Goal: Check status: Check status

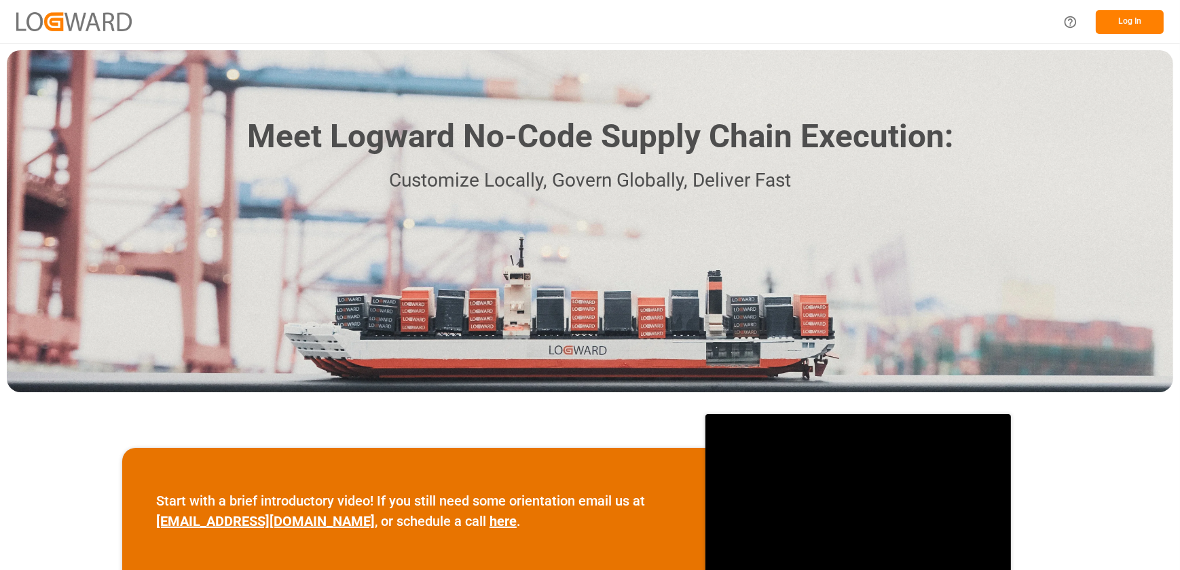
click at [1121, 15] on button "Log In" at bounding box center [1129, 22] width 68 height 24
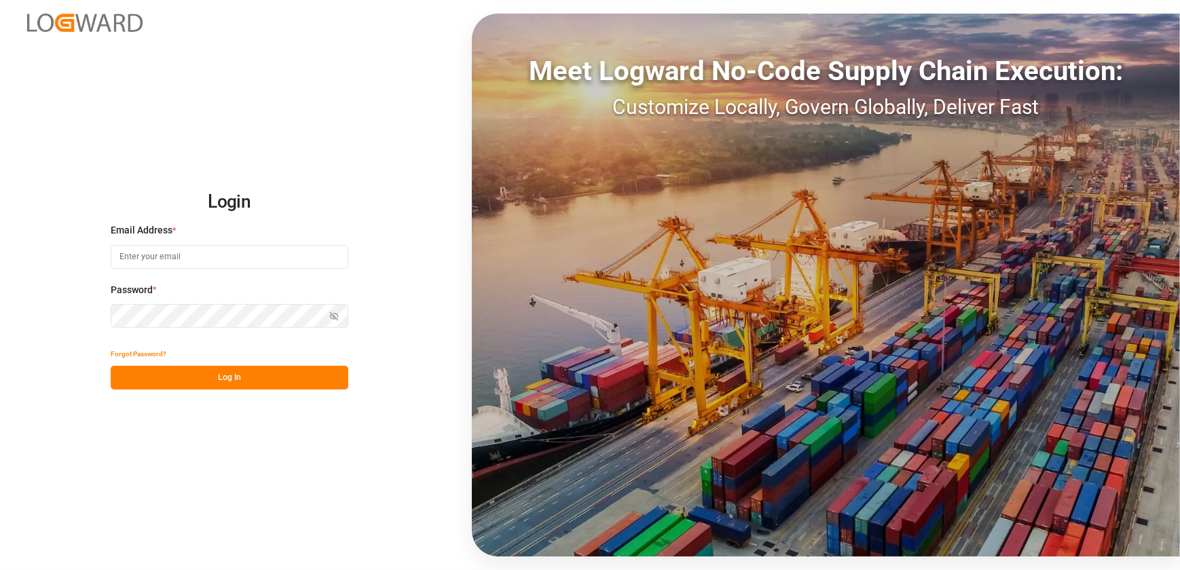
click at [261, 251] on input at bounding box center [230, 257] width 238 height 24
type input "[EMAIL_ADDRESS][DOMAIN_NAME]"
click at [269, 381] on button "Log In" at bounding box center [230, 378] width 238 height 24
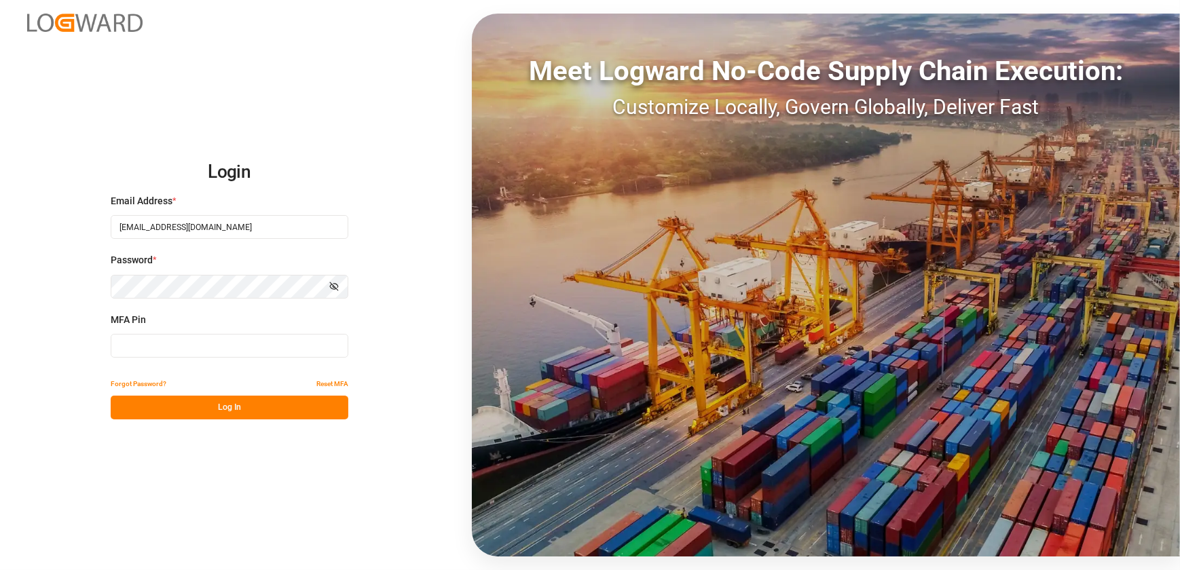
click at [183, 348] on input at bounding box center [230, 346] width 238 height 24
type input "029868"
click at [195, 409] on button "Log In" at bounding box center [230, 408] width 238 height 24
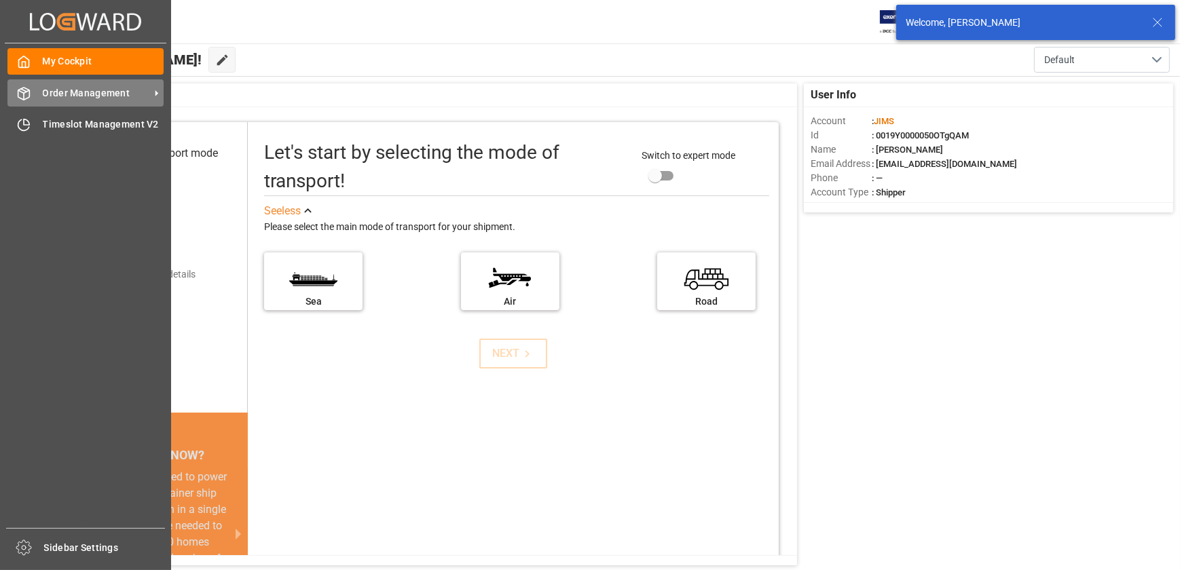
click at [52, 88] on span "Order Management" at bounding box center [96, 93] width 107 height 14
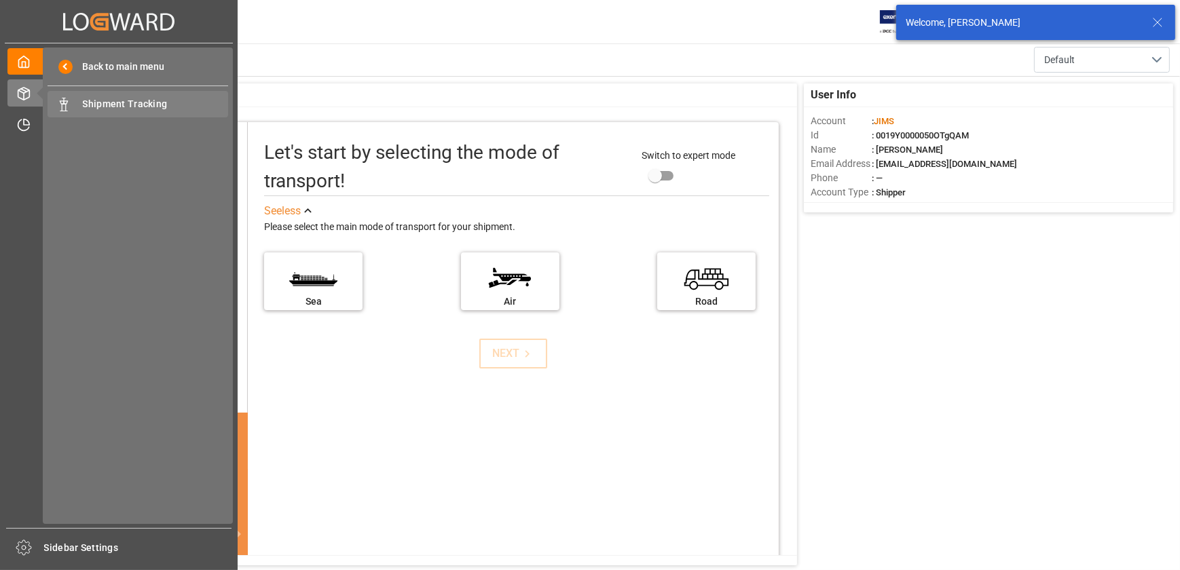
click at [122, 106] on span "Shipment Tracking" at bounding box center [156, 104] width 146 height 14
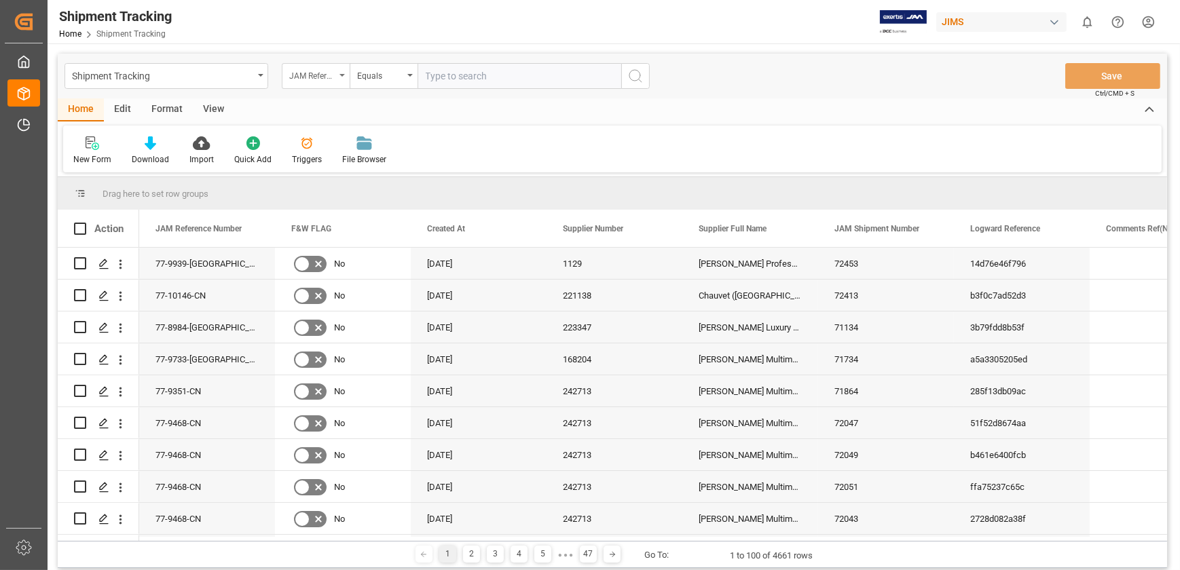
click at [307, 76] on div "JAM Reference Number" at bounding box center [312, 75] width 46 height 16
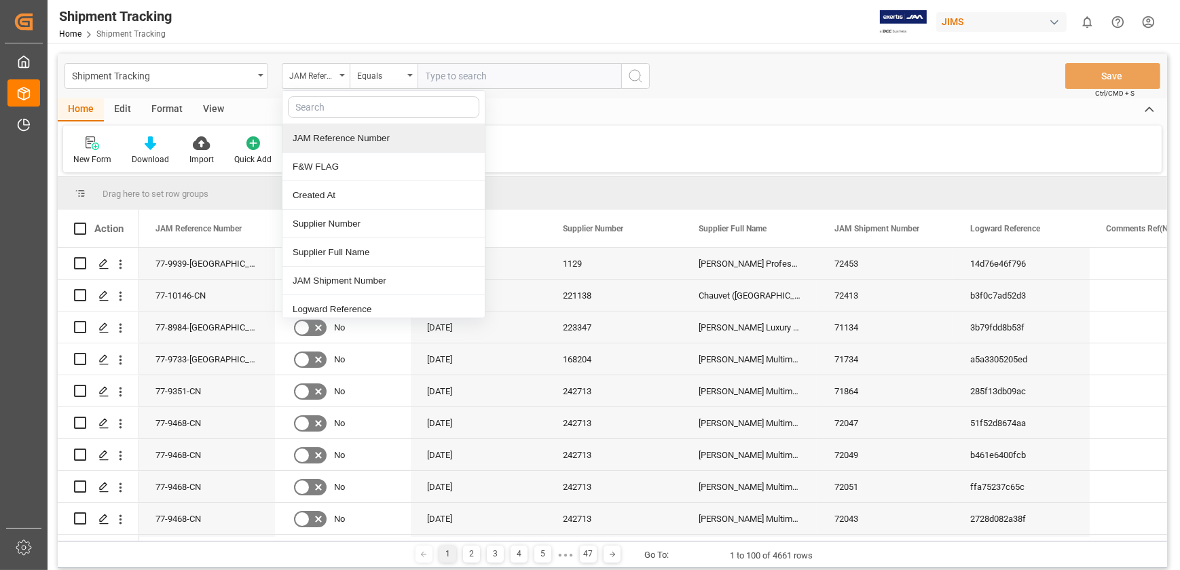
type input "v"
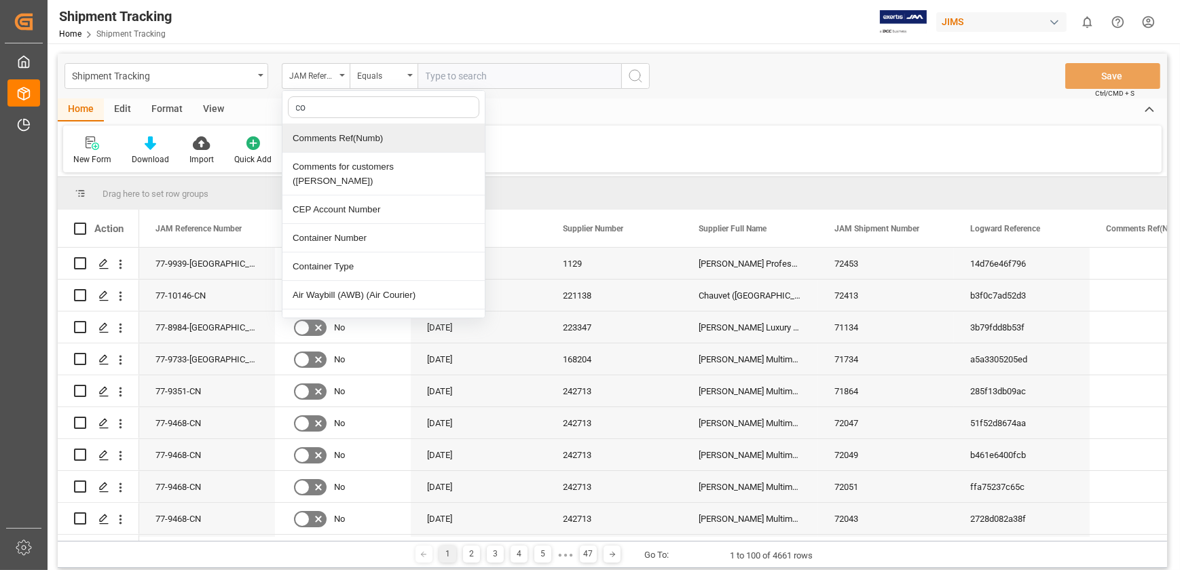
type input "con"
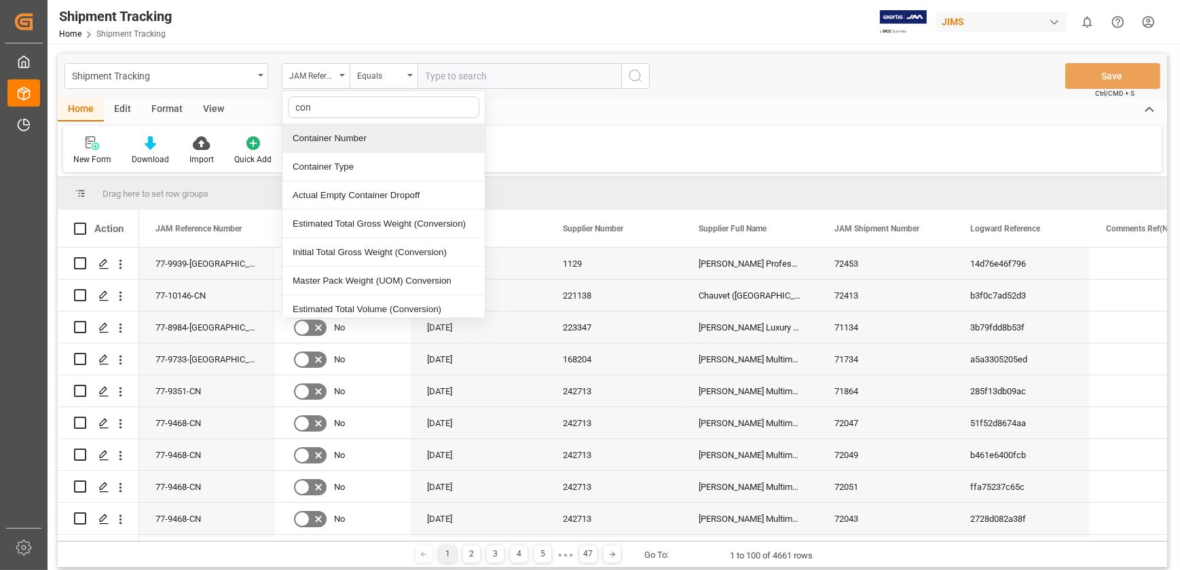
drag, startPoint x: 380, startPoint y: 129, endPoint x: 380, endPoint y: 143, distance: 14.3
click at [380, 136] on div "Container Number" at bounding box center [383, 138] width 202 height 29
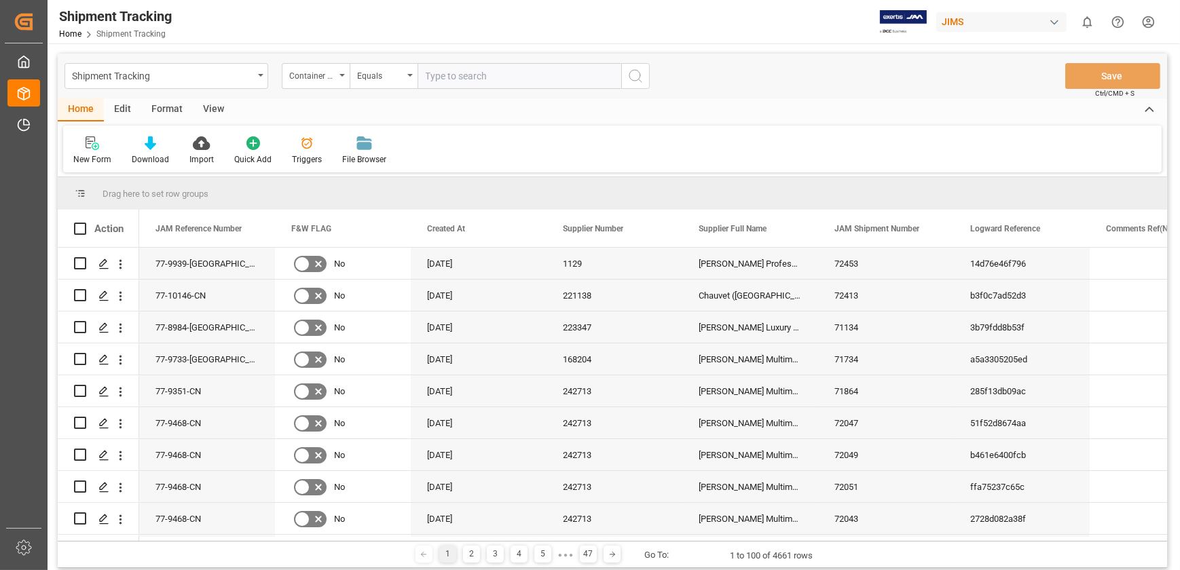
click at [459, 76] on input "text" at bounding box center [519, 76] width 204 height 26
paste input "TCNU6363400"
type input "TCNU6363400"
click at [635, 72] on icon "search button" at bounding box center [635, 76] width 16 height 16
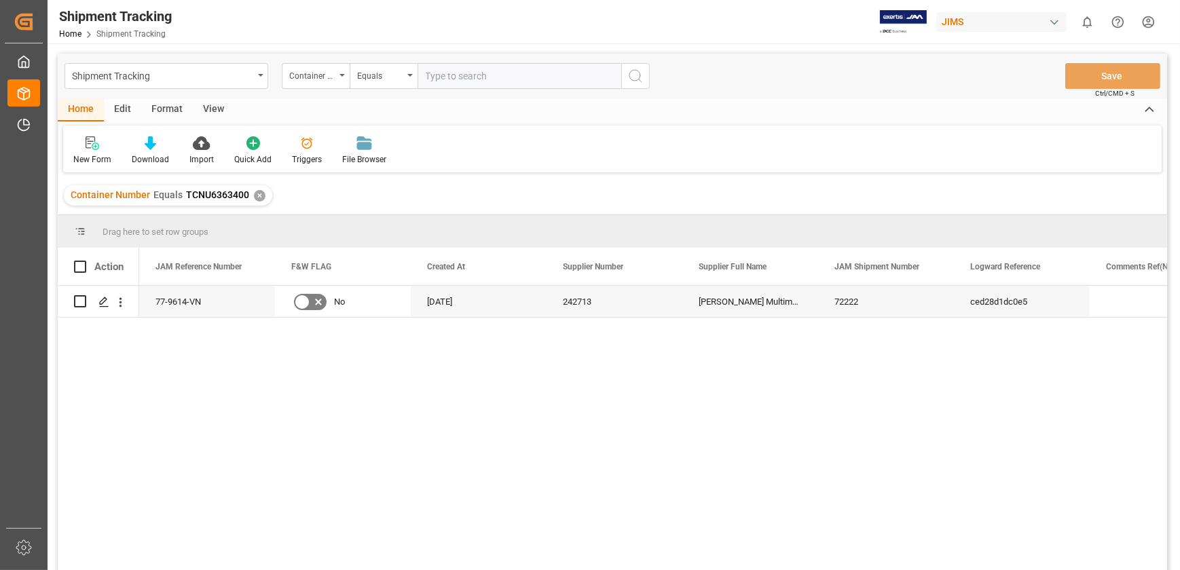
click at [217, 98] on div "View" at bounding box center [213, 109] width 41 height 23
click at [98, 147] on div at bounding box center [86, 143] width 26 height 14
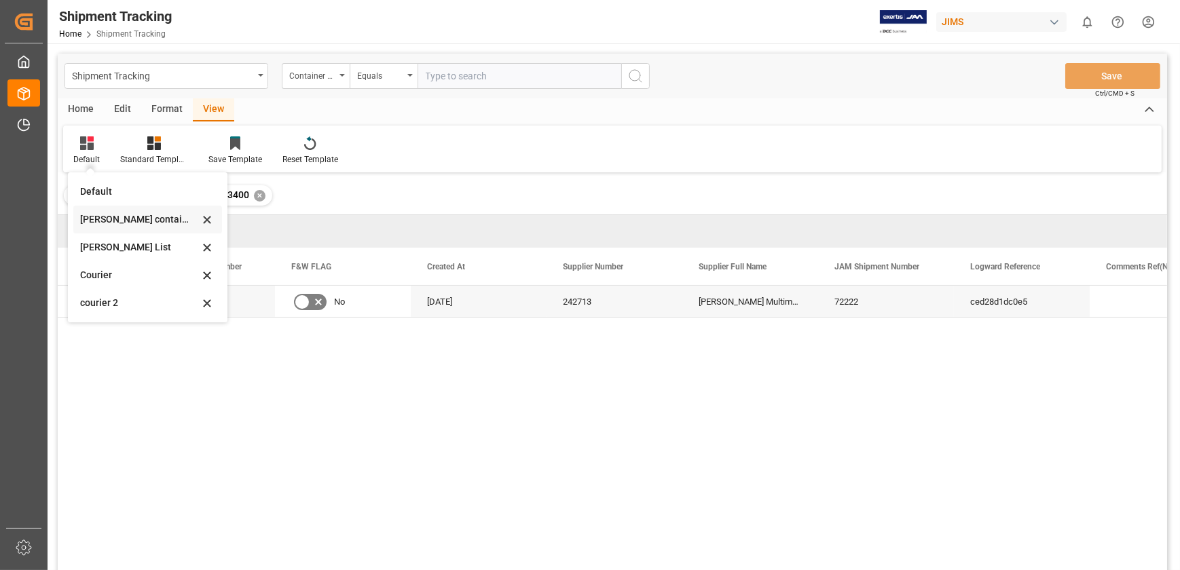
click at [167, 217] on div "[PERSON_NAME] containers" at bounding box center [139, 219] width 119 height 14
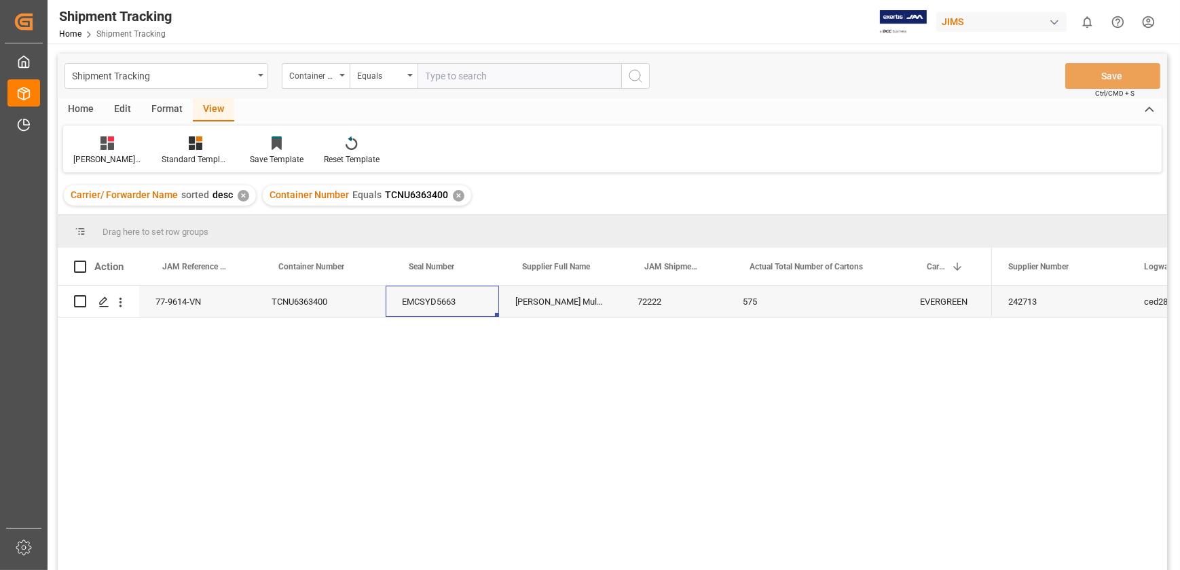
click at [434, 309] on div "EMCSYD5663" at bounding box center [442, 301] width 113 height 31
click at [300, 303] on div "TCNU6363400" at bounding box center [320, 301] width 130 height 31
click at [441, 303] on div "EMCSYD5663" at bounding box center [442, 301] width 113 height 31
click at [570, 305] on div "[PERSON_NAME] Multimedia [GEOGRAPHIC_DATA]" at bounding box center [560, 301] width 122 height 31
click at [199, 303] on div "77-9614-VN" at bounding box center [197, 301] width 116 height 31
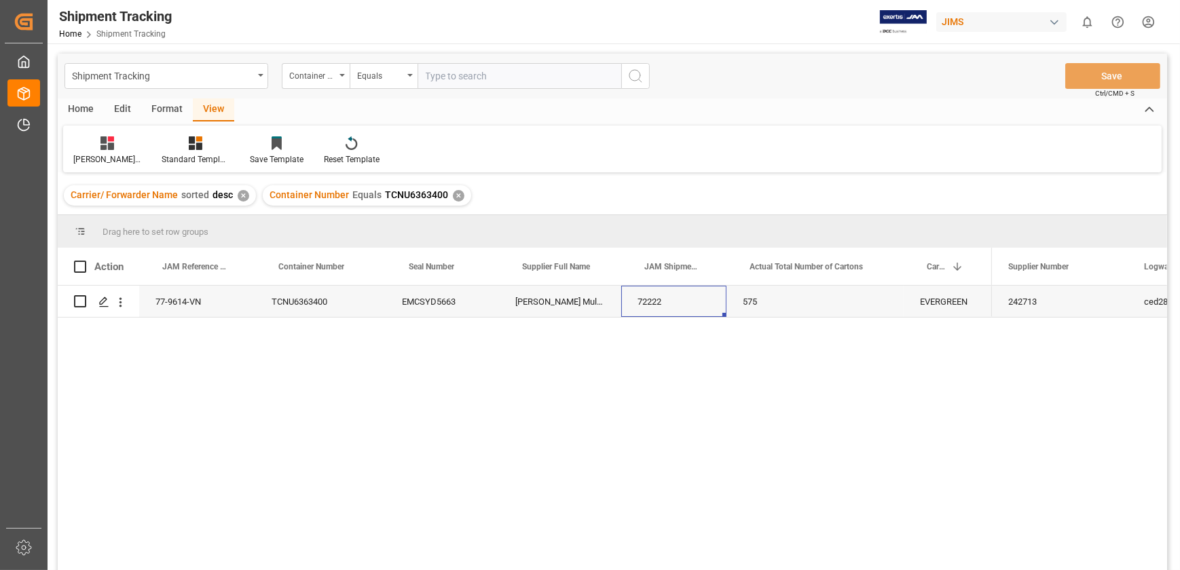
click at [658, 306] on div "72222" at bounding box center [673, 301] width 105 height 31
click at [747, 307] on div "575" at bounding box center [814, 301] width 177 height 31
click at [419, 303] on div "EMCSYD5663" at bounding box center [442, 301] width 113 height 31
click at [197, 303] on div "77-9614-VN" at bounding box center [197, 301] width 116 height 31
drag, startPoint x: 305, startPoint y: 309, endPoint x: 319, endPoint y: 309, distance: 14.3
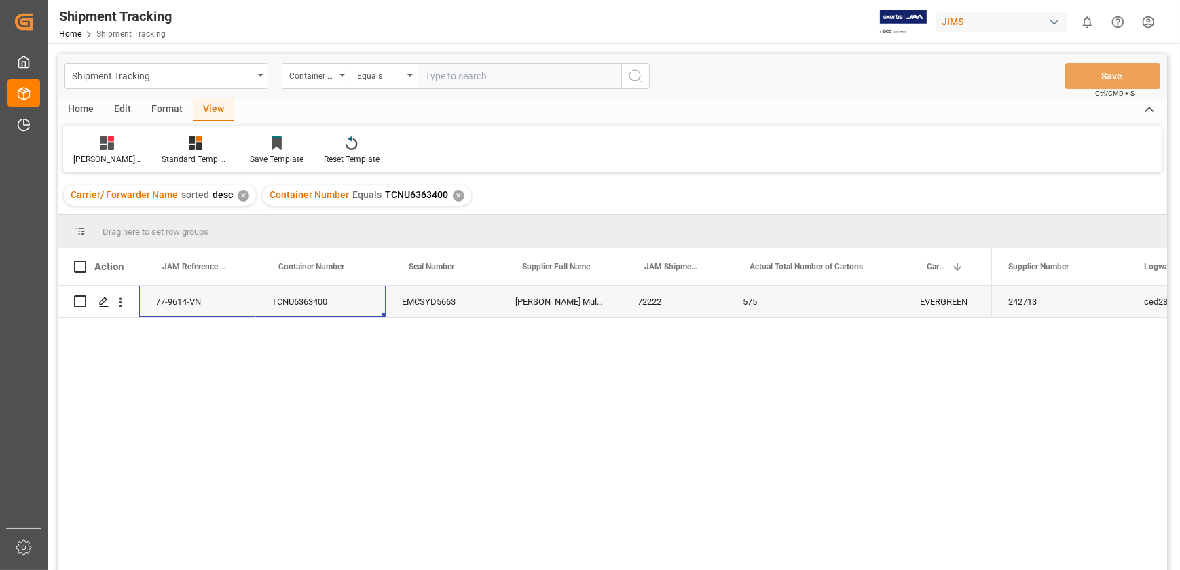
click at [305, 309] on div "TCNU6363400" at bounding box center [320, 301] width 130 height 31
click at [402, 303] on div "EMCSYD5663" at bounding box center [442, 301] width 113 height 31
click at [652, 301] on div "72222" at bounding box center [673, 301] width 105 height 31
click at [755, 297] on div "575" at bounding box center [814, 301] width 177 height 31
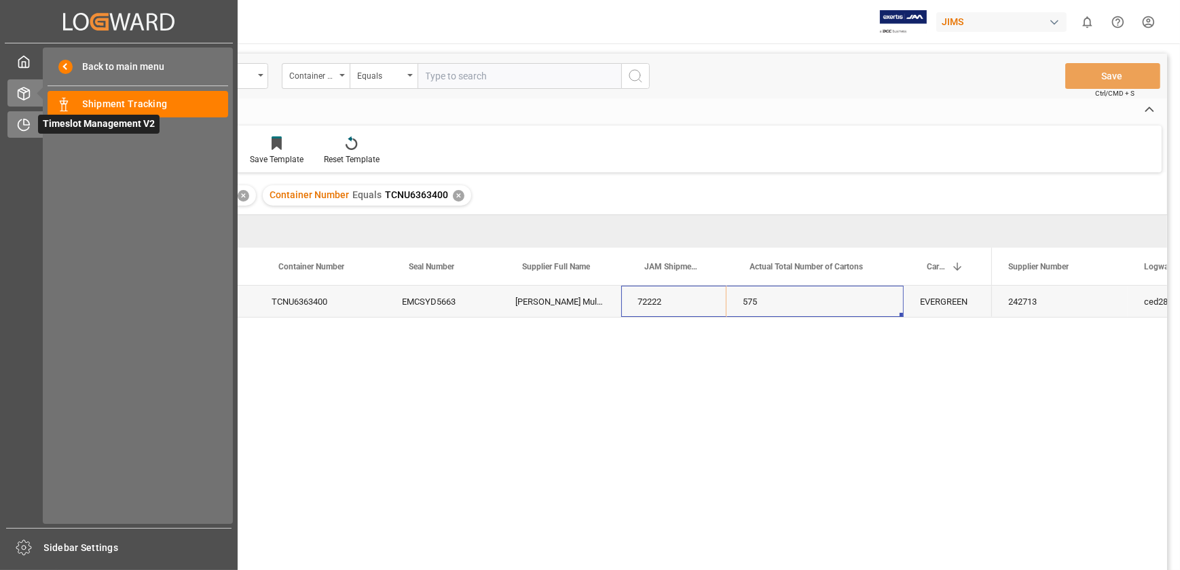
click at [26, 124] on icon at bounding box center [24, 125] width 14 height 14
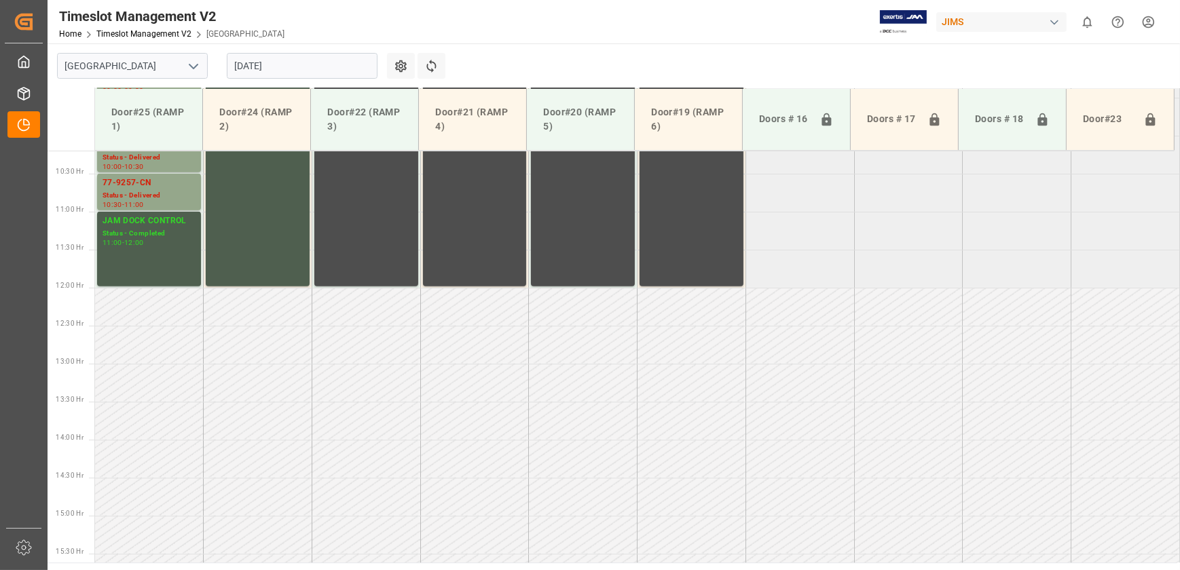
scroll to position [467, 0]
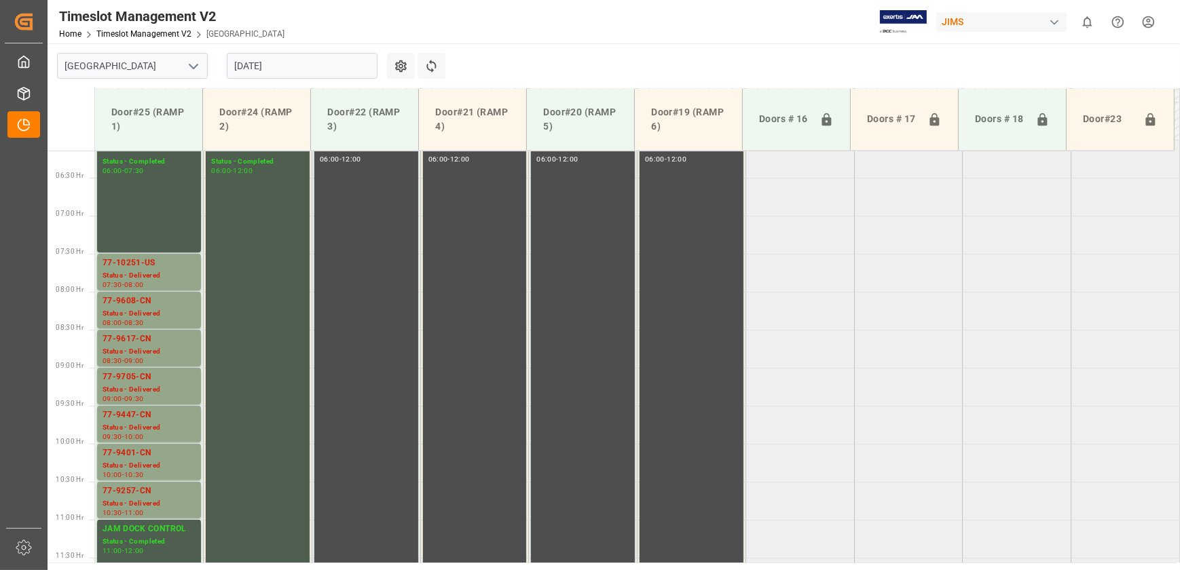
click at [314, 60] on input "[DATE]" at bounding box center [302, 66] width 151 height 26
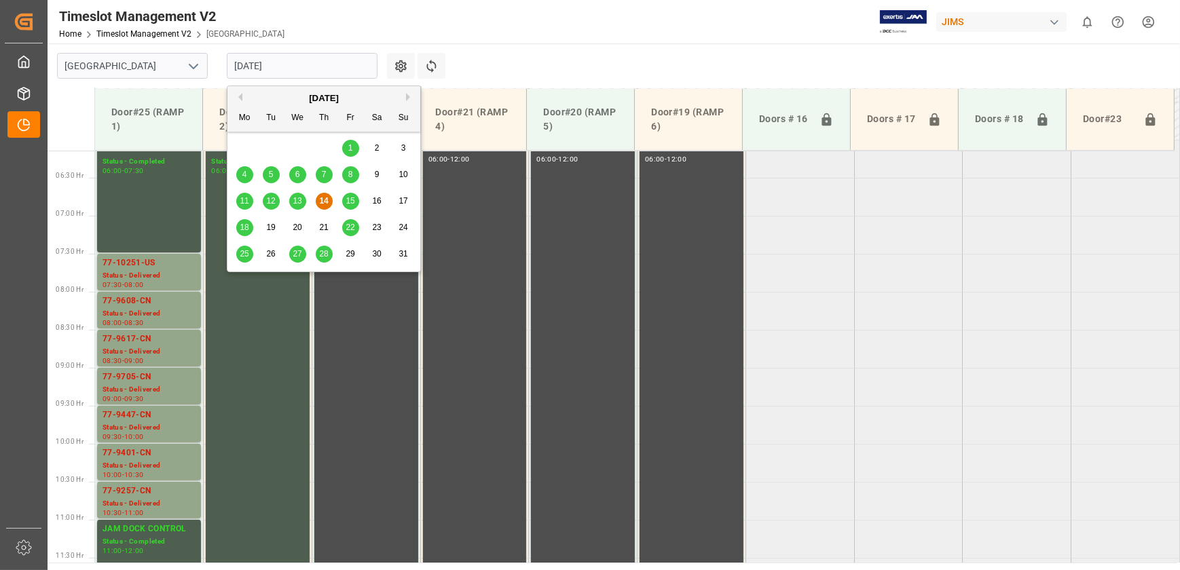
click at [352, 198] on span "15" at bounding box center [349, 201] width 9 height 10
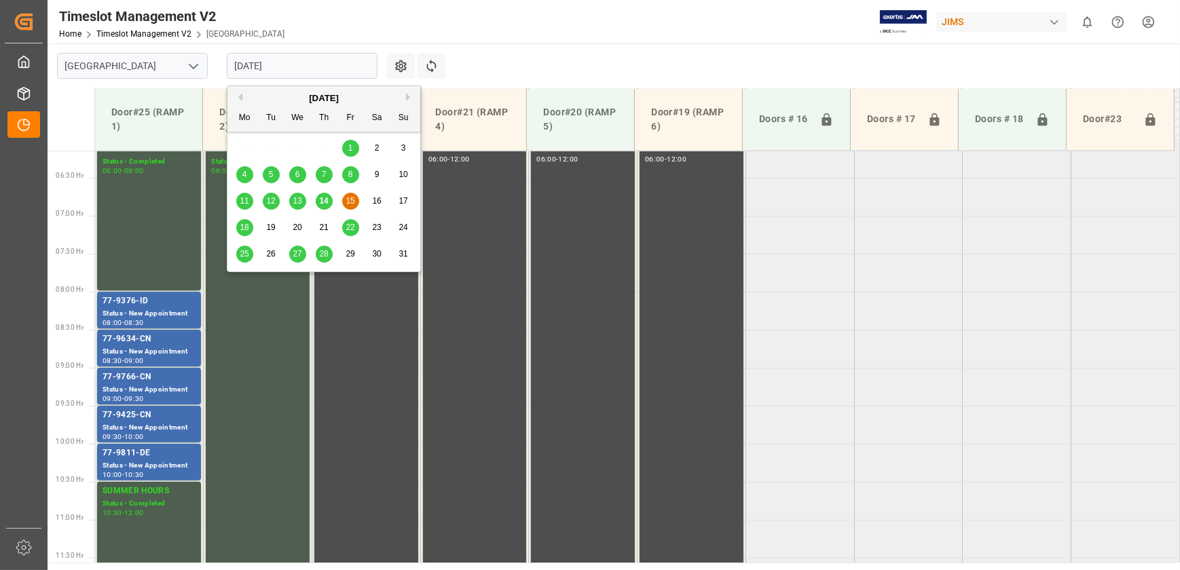
click at [325, 66] on input "[DATE]" at bounding box center [302, 66] width 151 height 26
click at [241, 231] on span "18" at bounding box center [244, 228] width 9 height 10
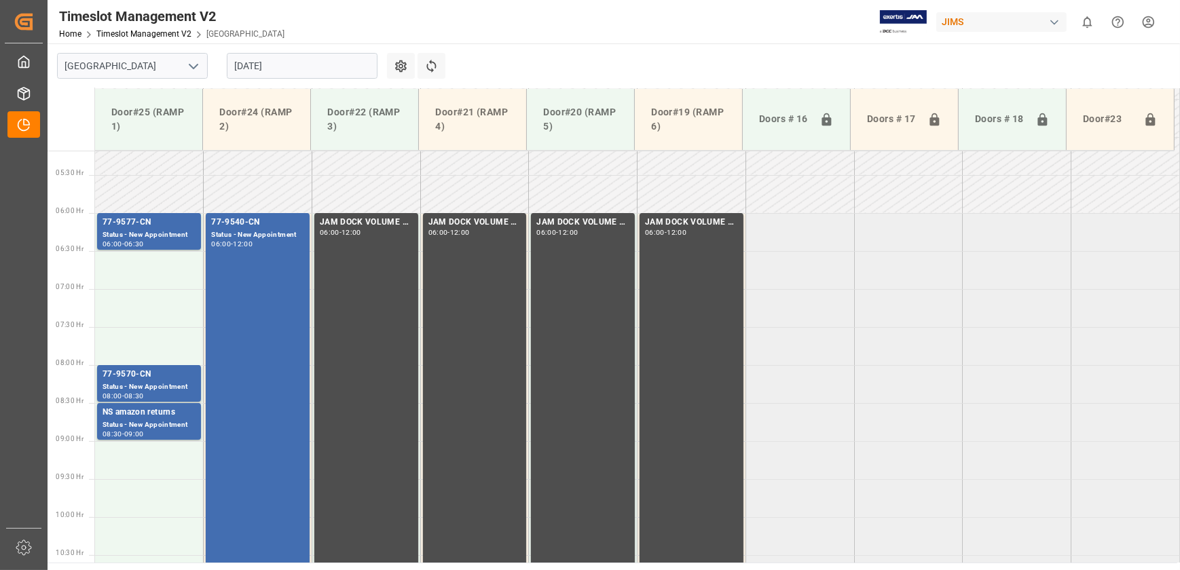
scroll to position [394, 0]
click at [166, 383] on div "Status - New Appointment" at bounding box center [148, 387] width 93 height 12
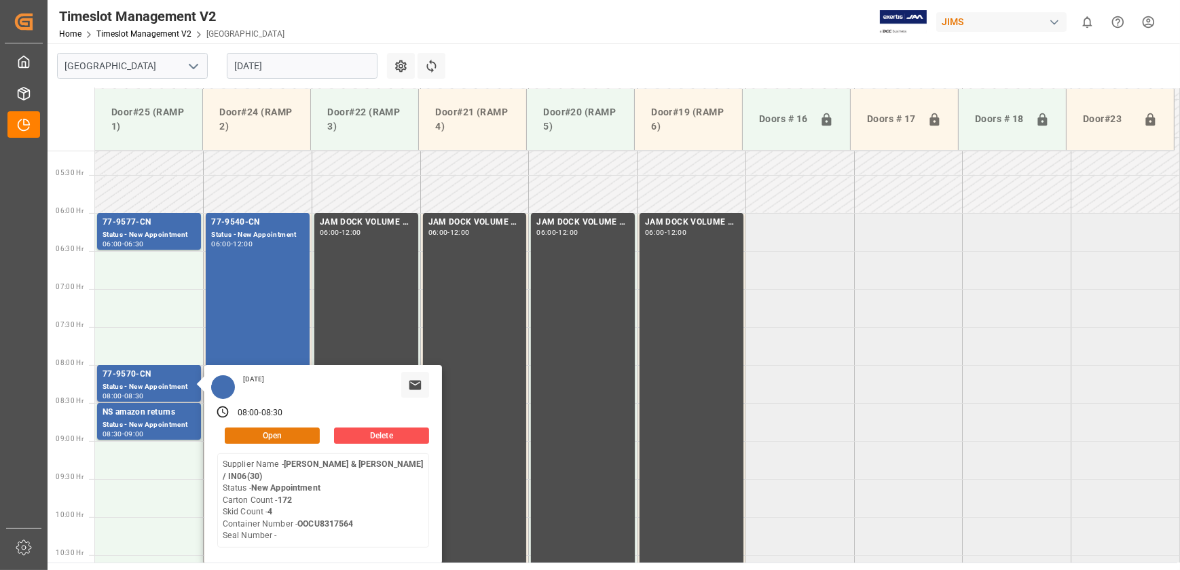
click at [299, 434] on button "Open" at bounding box center [272, 436] width 95 height 16
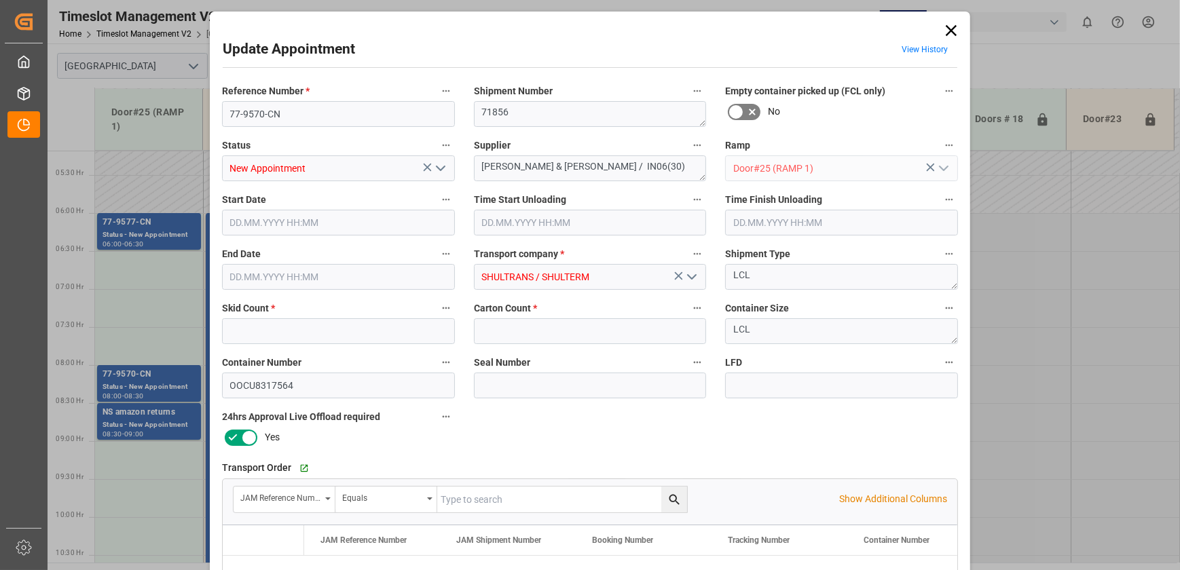
type input "4"
type input "172"
type input "[DATE] 08:00"
type input "[DATE] 08:30"
type input "[DATE] 17:28"
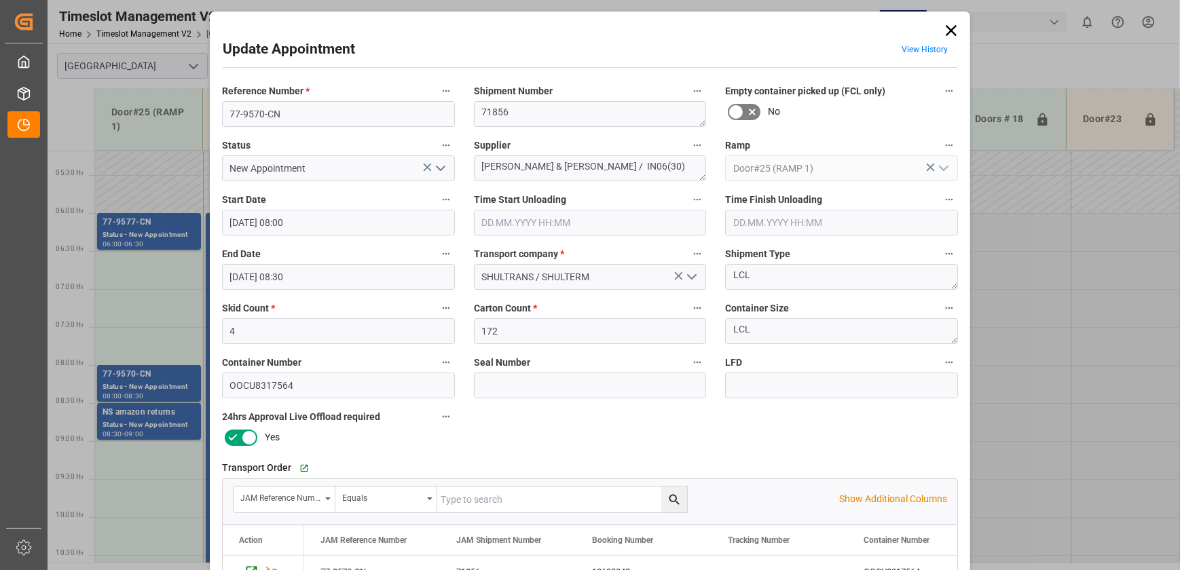
click at [146, 385] on div "Update Appointment View History Reference Number * 77-9570-CN Shipment Number 7…" at bounding box center [590, 285] width 1180 height 570
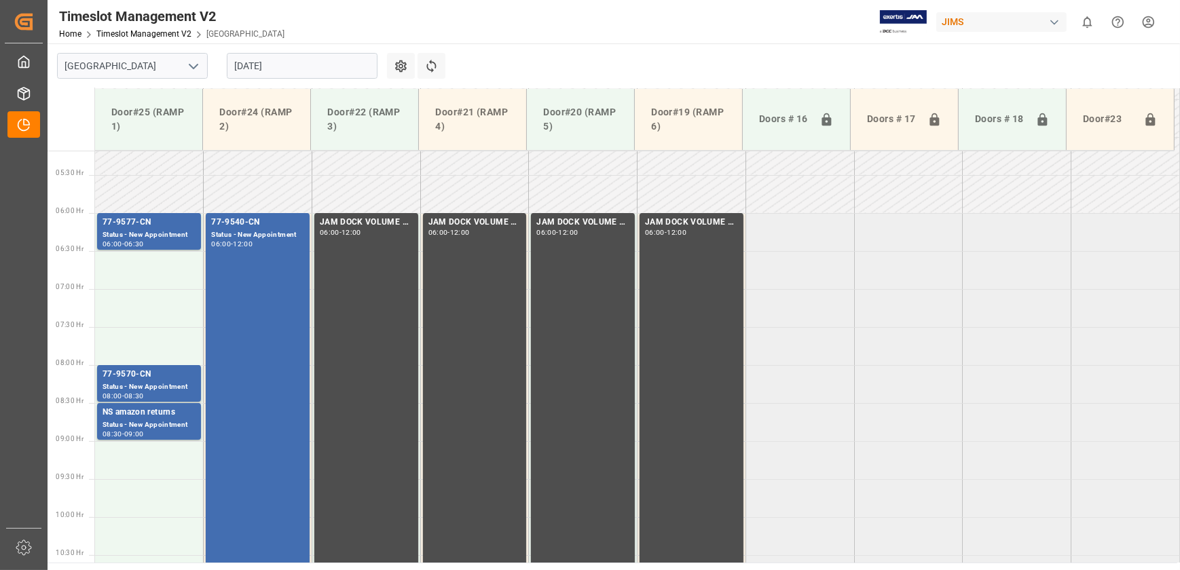
click at [146, 385] on div "Status - New Appointment" at bounding box center [148, 387] width 93 height 12
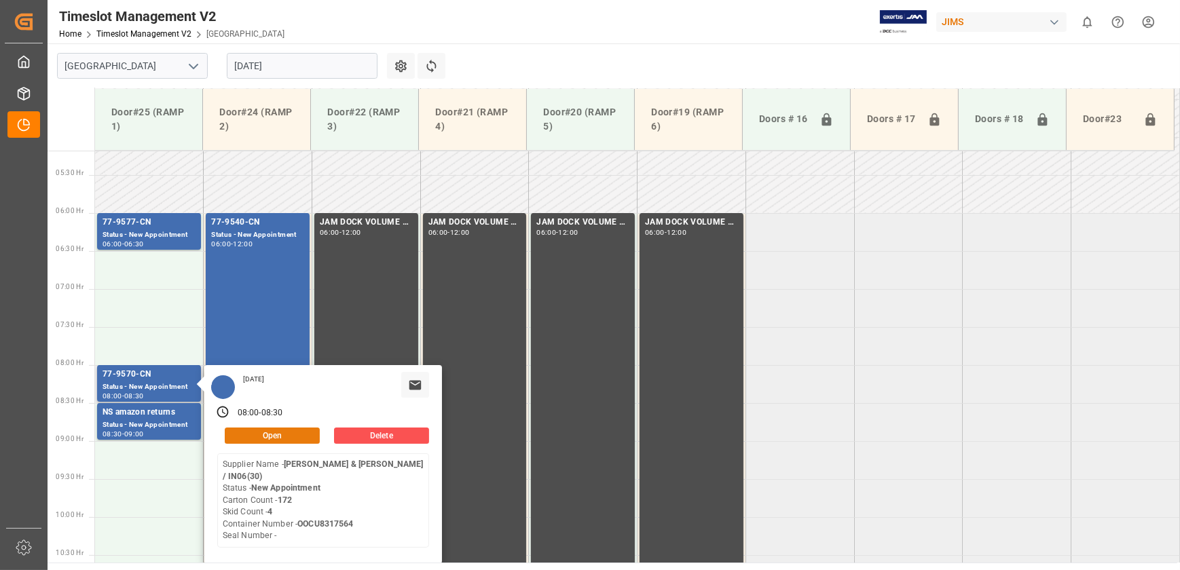
click at [243, 430] on button "Open" at bounding box center [272, 436] width 95 height 16
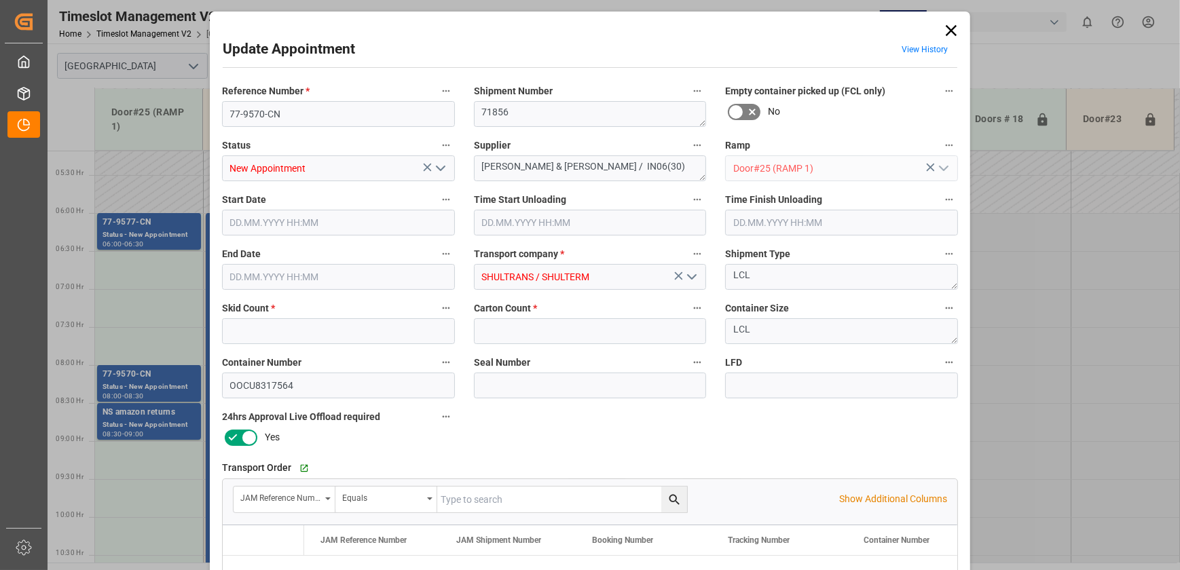
type input "4"
type input "172"
type input "[DATE] 08:00"
type input "[DATE] 08:30"
type input "[DATE] 17:28"
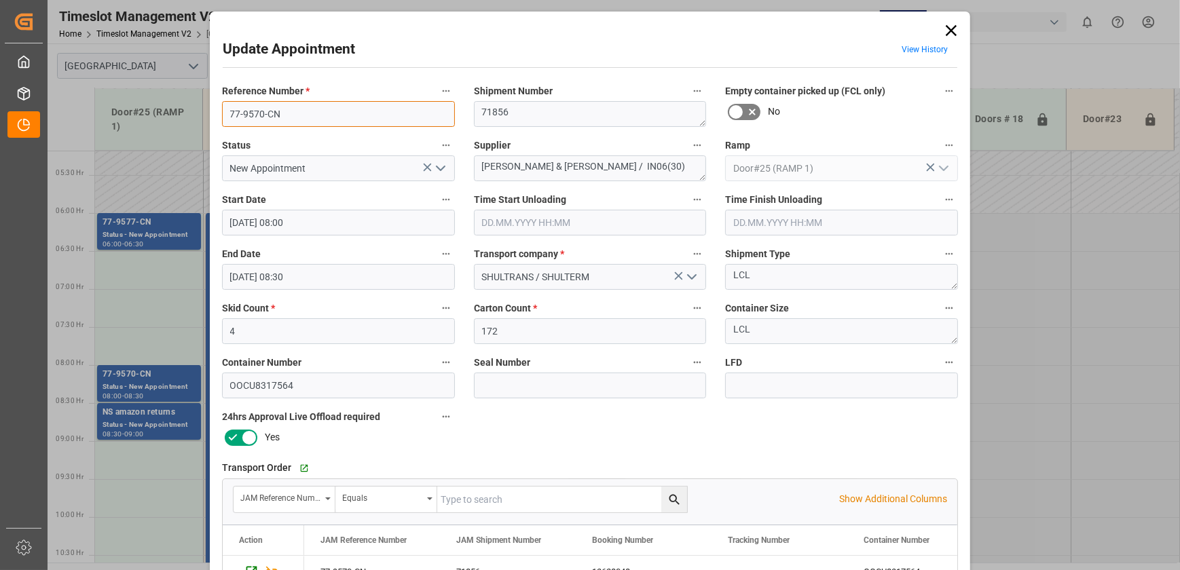
drag, startPoint x: 282, startPoint y: 113, endPoint x: 185, endPoint y: 111, distance: 97.1
click at [185, 111] on div "Update Appointment View History Reference Number * 77-9570-CN Shipment Number 7…" at bounding box center [590, 285] width 1180 height 570
click at [952, 28] on icon at bounding box center [950, 30] width 19 height 19
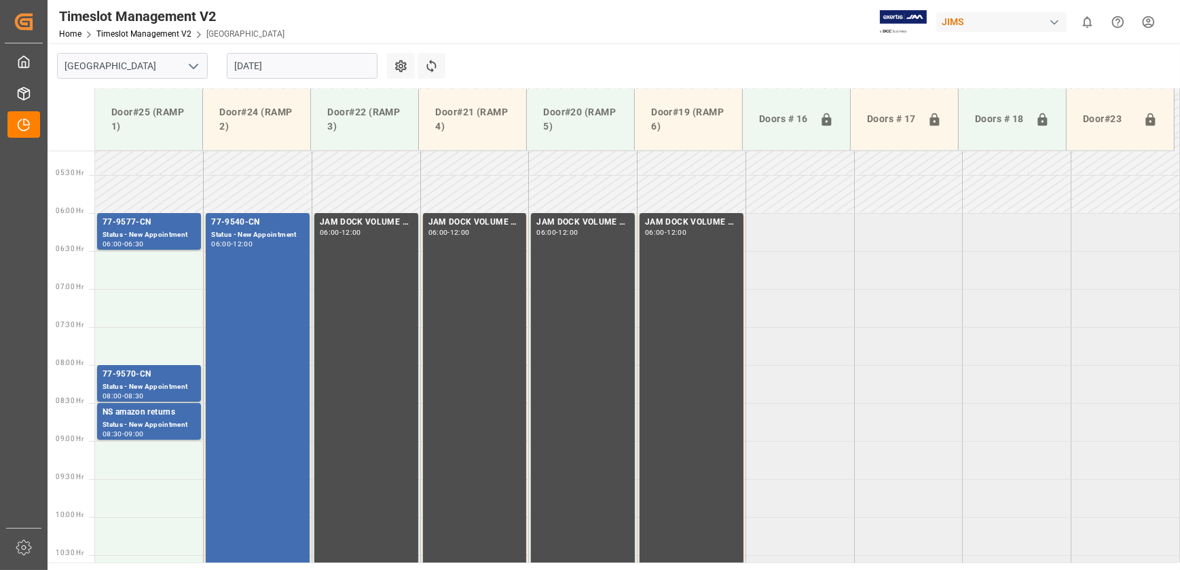
click at [292, 61] on input "[DATE]" at bounding box center [302, 66] width 151 height 26
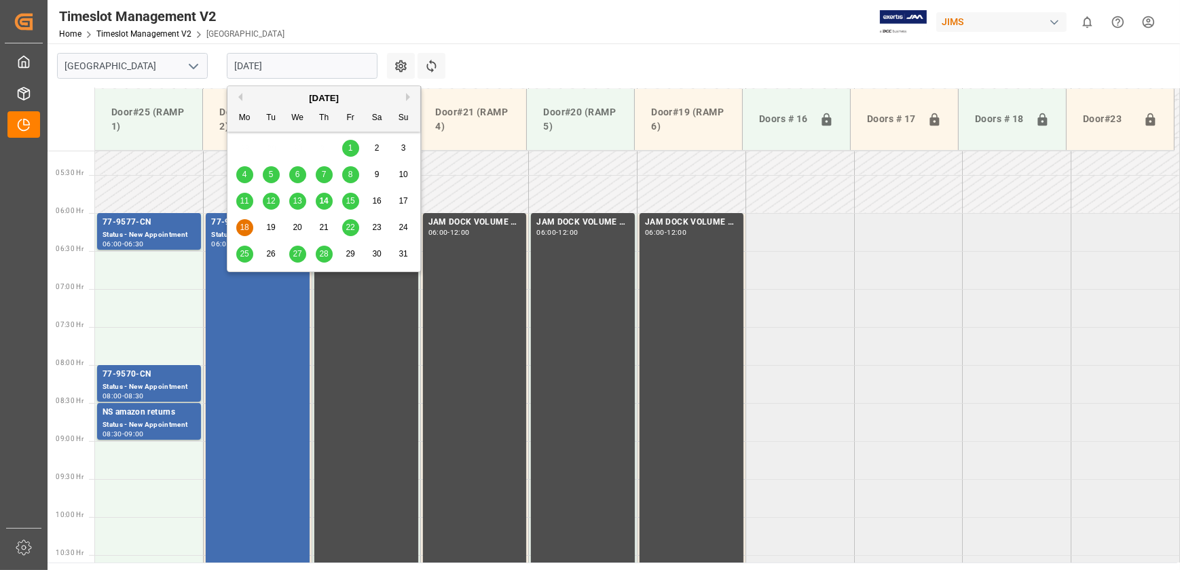
click at [350, 204] on span "15" at bounding box center [349, 201] width 9 height 10
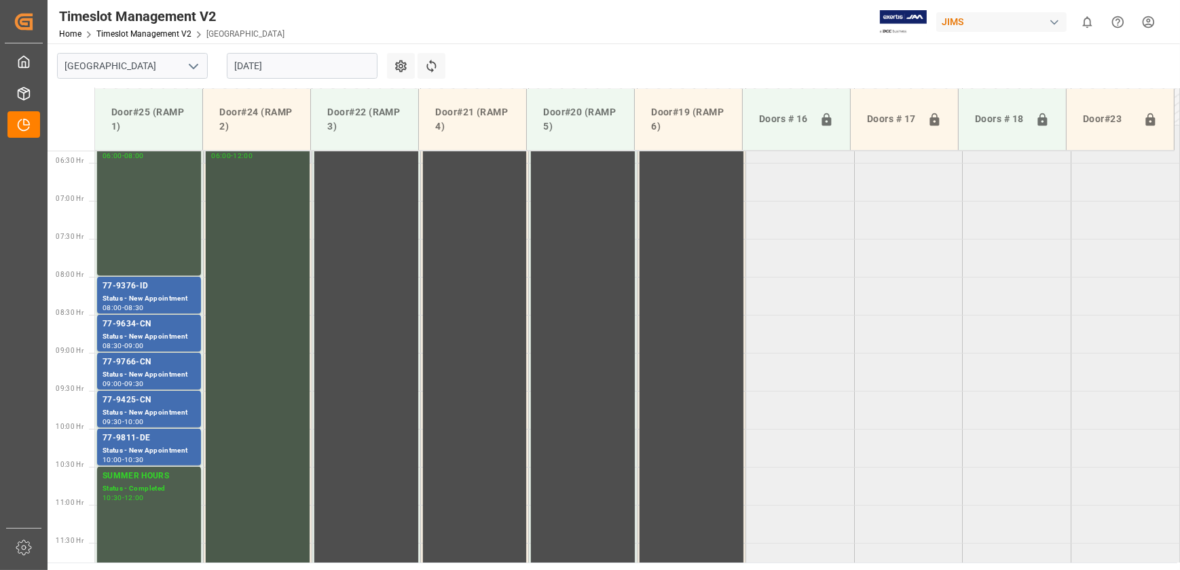
scroll to position [481, 0]
click at [147, 290] on div "77-9376-ID" at bounding box center [148, 287] width 93 height 14
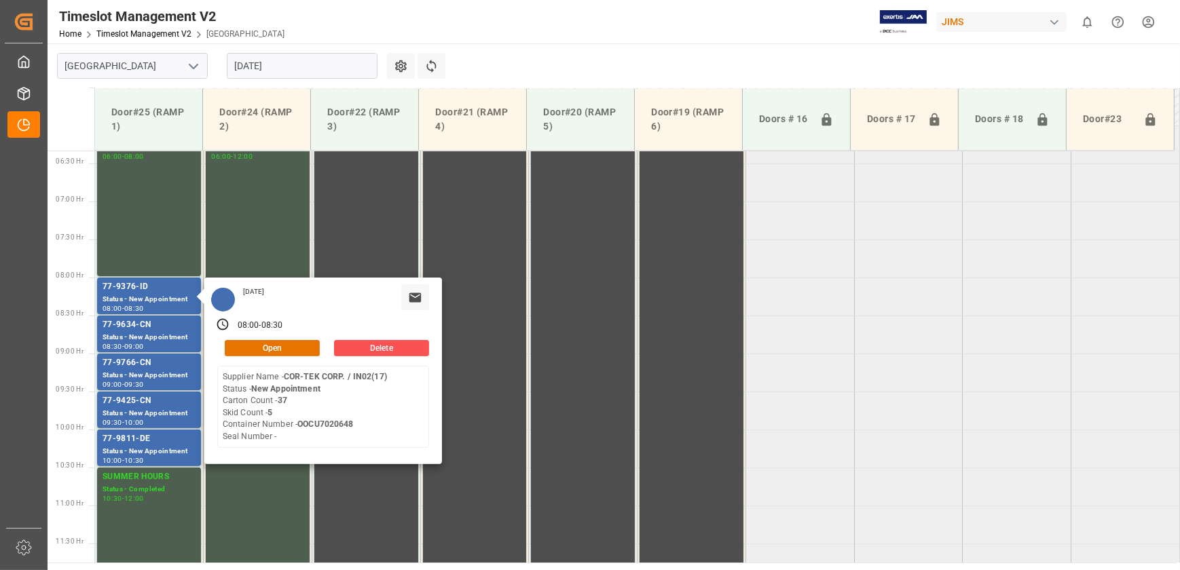
click at [305, 67] on input "[DATE]" at bounding box center [302, 66] width 151 height 26
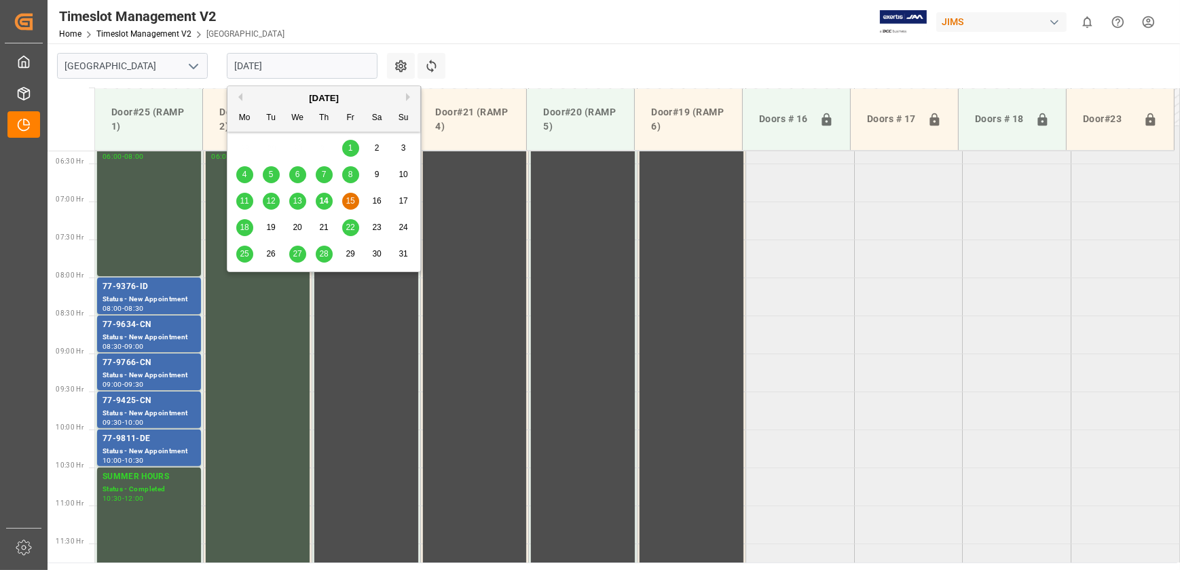
click at [324, 204] on span "14" at bounding box center [323, 201] width 9 height 10
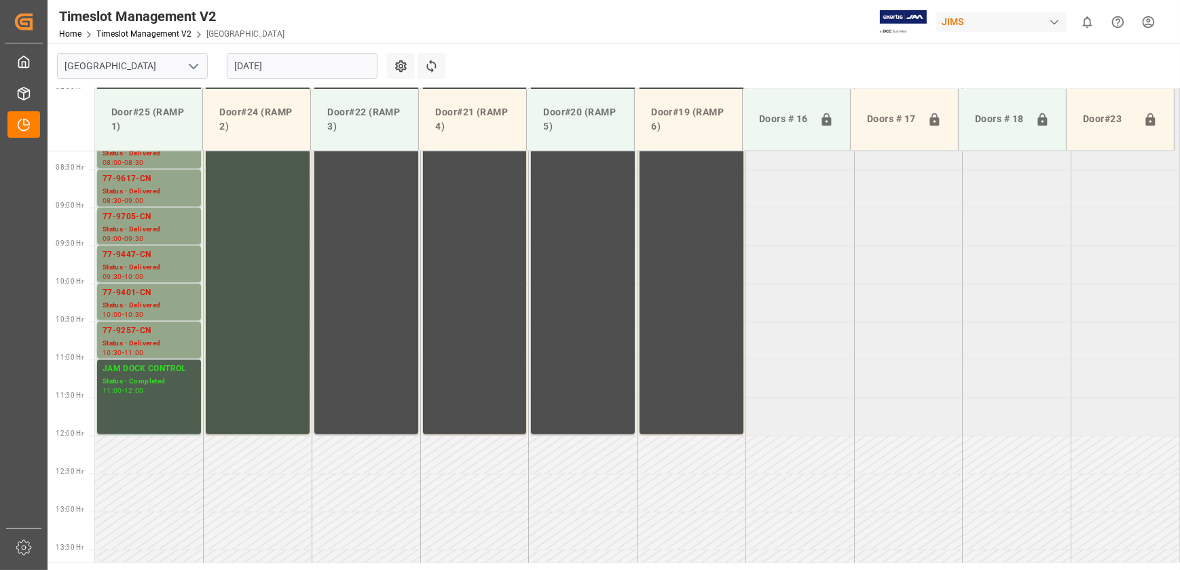
scroll to position [523, 0]
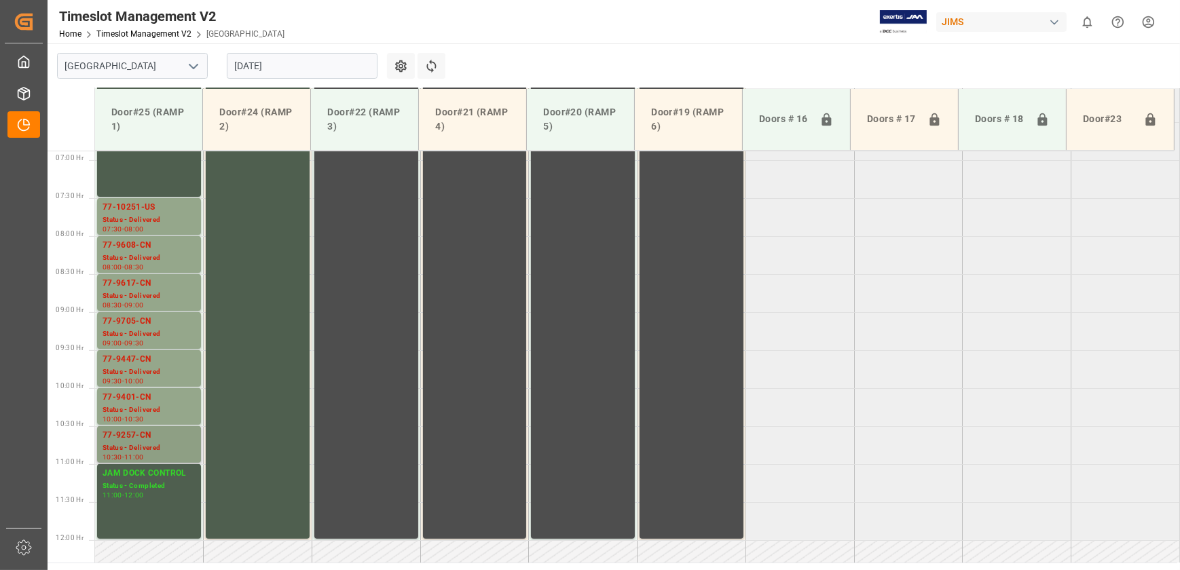
click at [171, 440] on div "77-9257-CN" at bounding box center [148, 436] width 93 height 14
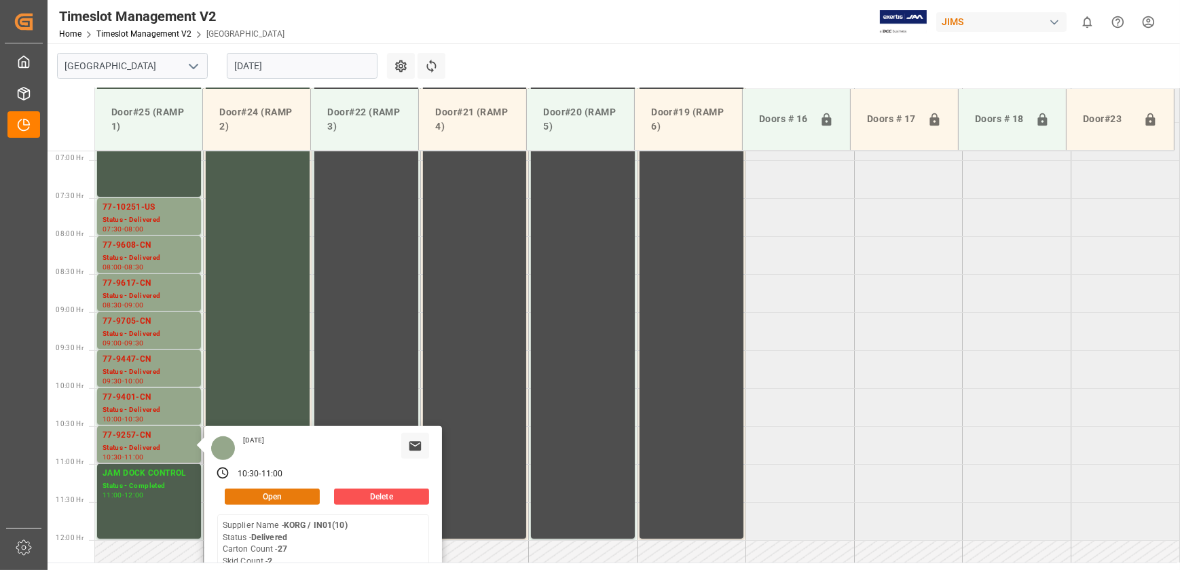
click at [300, 491] on button "Open" at bounding box center [272, 497] width 95 height 16
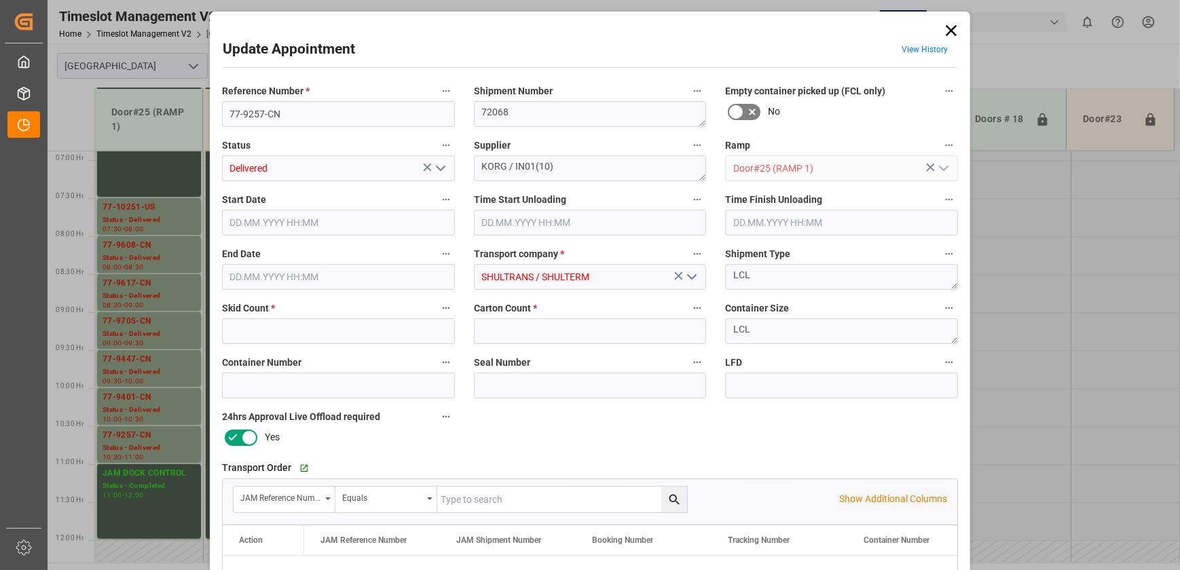
type input "2"
type input "27"
type input "[DATE] 10:30"
type input "[DATE] 09:15"
type input "[DATE] 11:00"
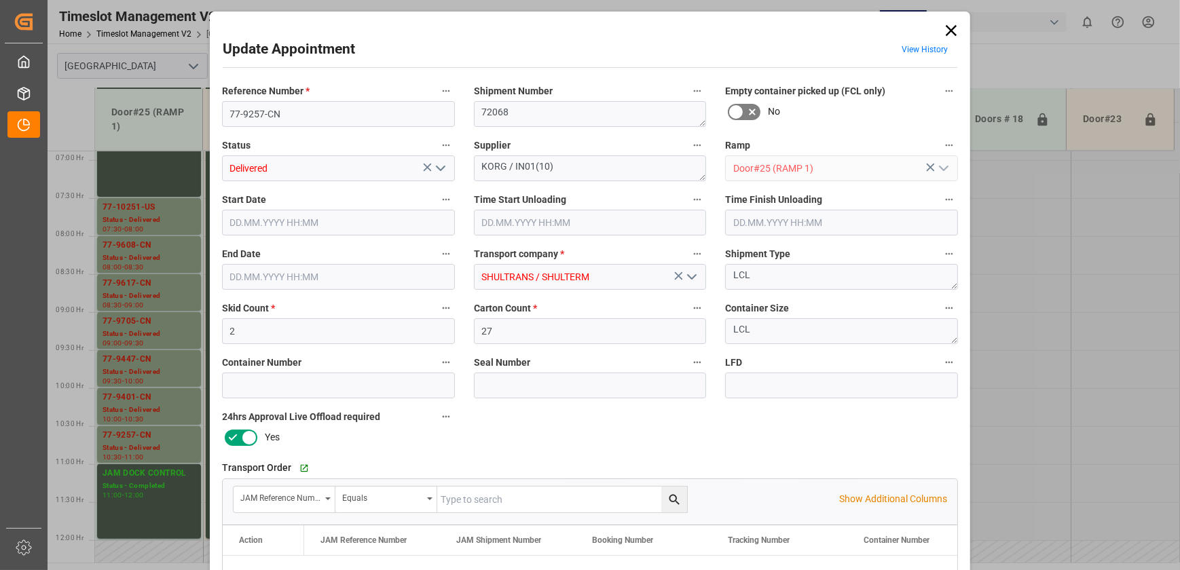
type input "[DATE] 11:56"
drag, startPoint x: 316, startPoint y: 109, endPoint x: 134, endPoint y: 124, distance: 182.5
click at [138, 122] on div "Update Appointment View History Reference Number * 77-9257-CN Shipment Number 7…" at bounding box center [590, 285] width 1180 height 570
drag, startPoint x: 948, startPoint y: 29, endPoint x: 938, endPoint y: 40, distance: 14.9
click at [948, 29] on icon at bounding box center [950, 30] width 11 height 11
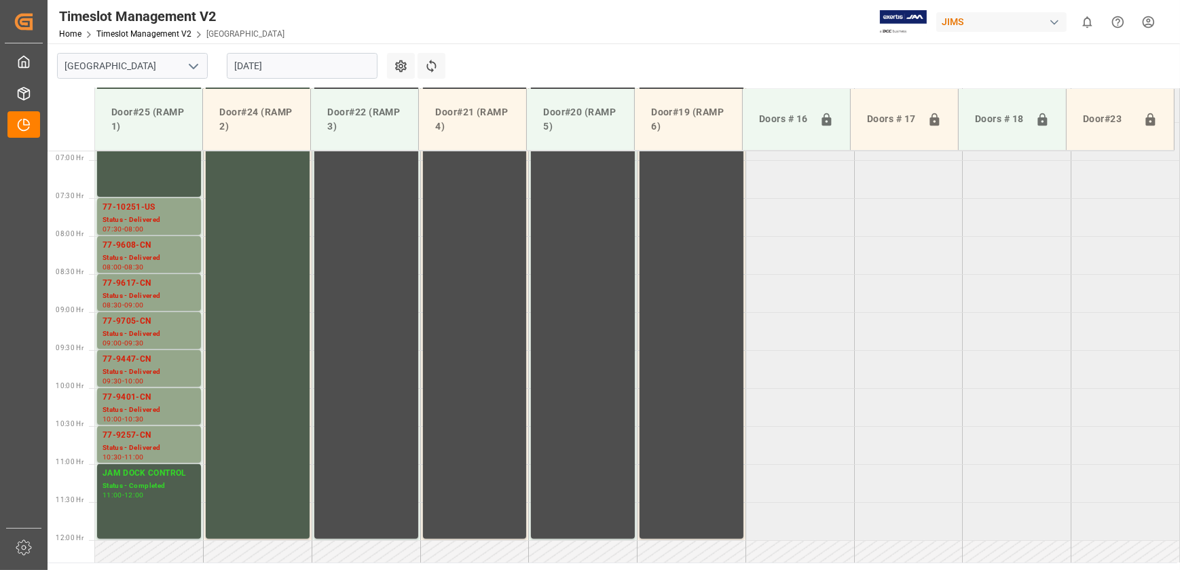
click at [288, 69] on input "[DATE]" at bounding box center [302, 66] width 151 height 26
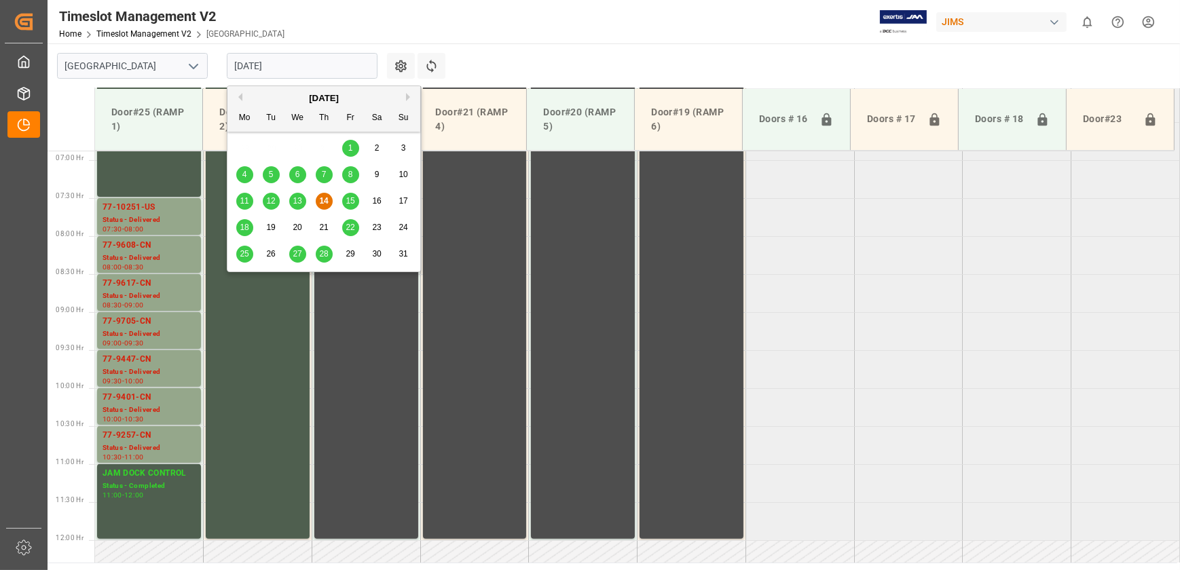
click at [288, 69] on input "[DATE]" at bounding box center [302, 66] width 151 height 26
click at [860, 353] on tabel "JAM DOCK CONTROL Status - Completed 06:00 - 07:30 JAM DOCK CONTROL Status - Com…" at bounding box center [637, 540] width 1085 height 1825
click at [314, 64] on input "[DATE]" at bounding box center [302, 66] width 151 height 26
click at [299, 247] on div "27" at bounding box center [297, 254] width 17 height 16
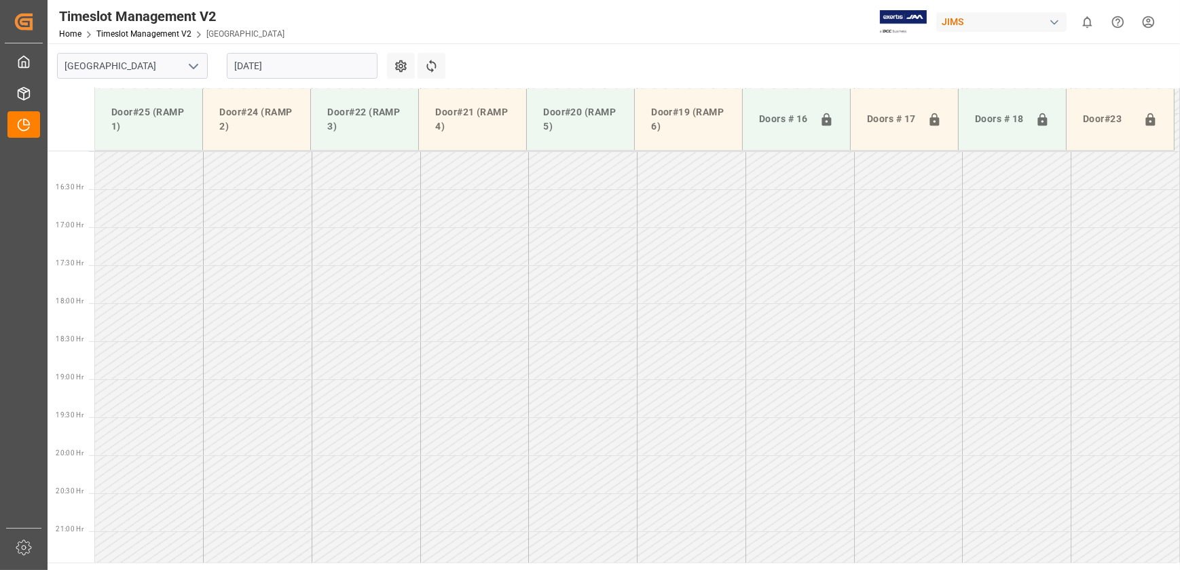
scroll to position [1222, 0]
click at [297, 64] on input "[DATE]" at bounding box center [302, 66] width 151 height 26
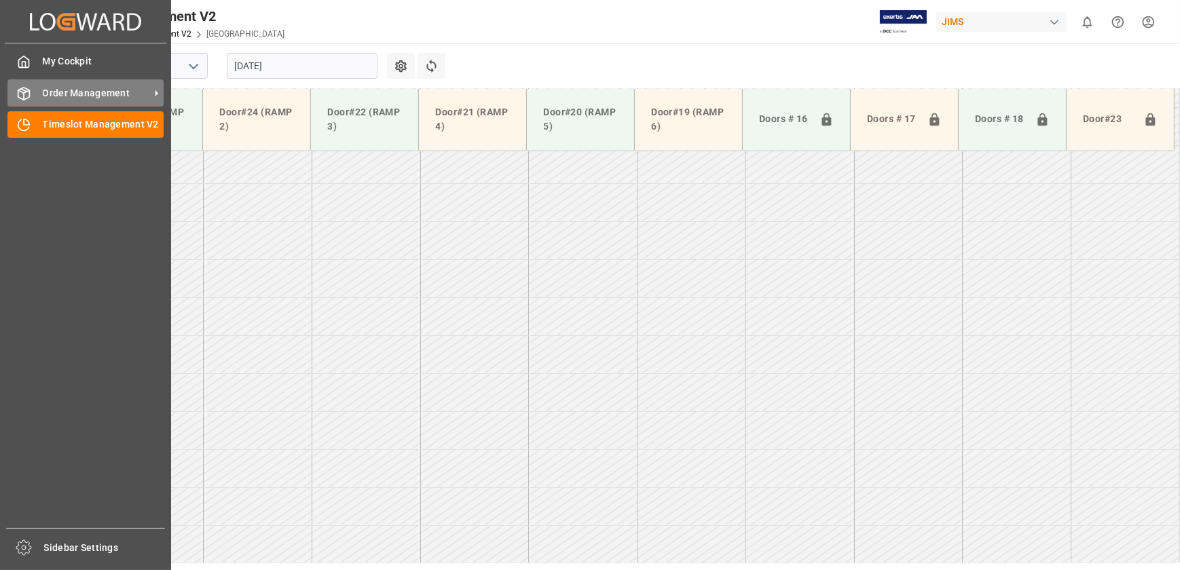
click at [37, 94] on div "Order Management Order Management" at bounding box center [85, 92] width 156 height 26
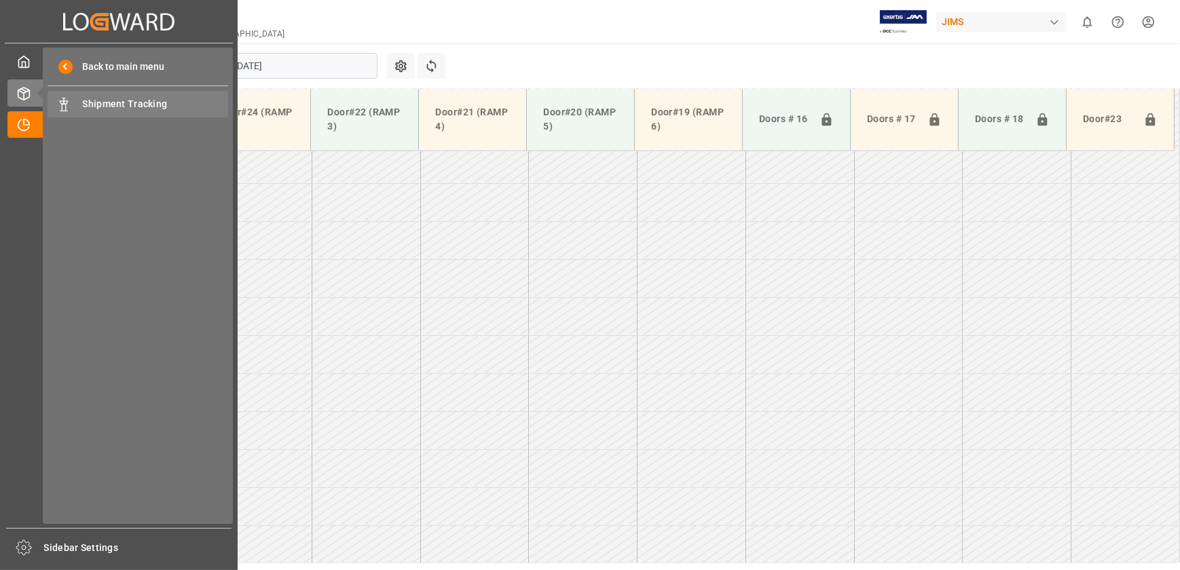
click at [124, 105] on span "Shipment Tracking" at bounding box center [156, 104] width 146 height 14
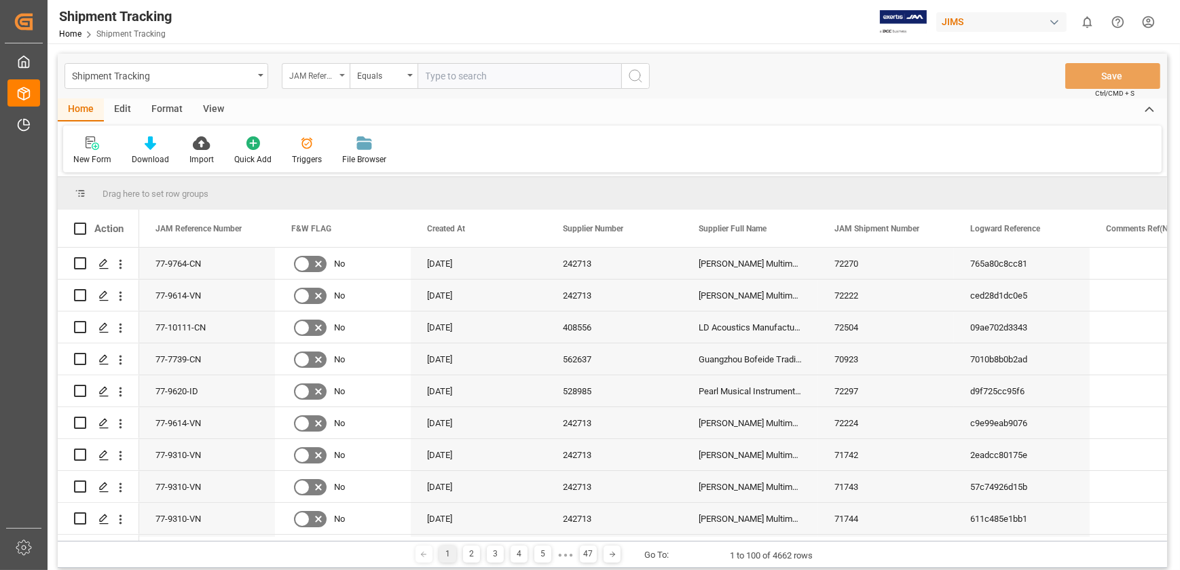
click at [326, 71] on div "JAM Reference Number" at bounding box center [312, 75] width 46 height 16
type input "j"
type input "tra"
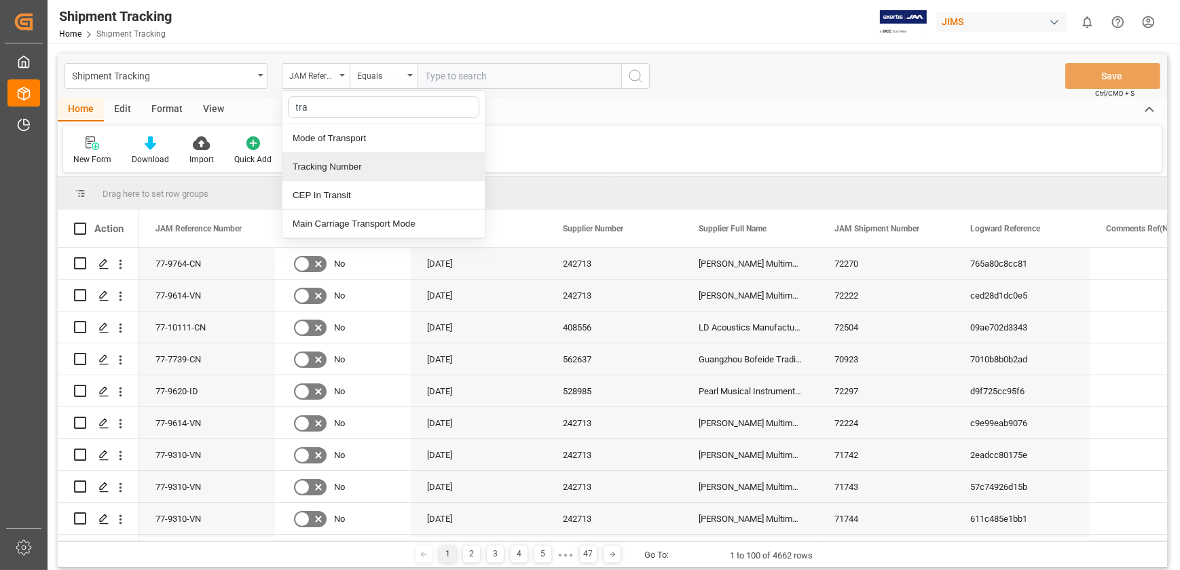
click at [362, 170] on div "Tracking Number" at bounding box center [383, 167] width 202 height 29
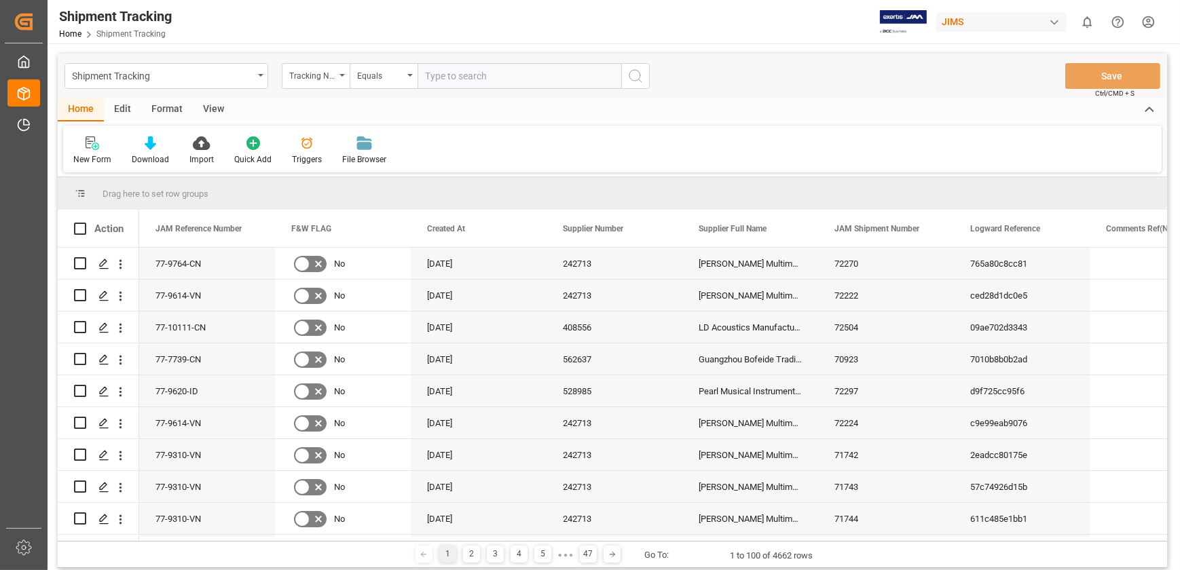
click at [455, 75] on input "text" at bounding box center [519, 76] width 204 height 26
type input "1Z8026ra0454470355"
click at [638, 75] on icon "search button" at bounding box center [635, 76] width 16 height 16
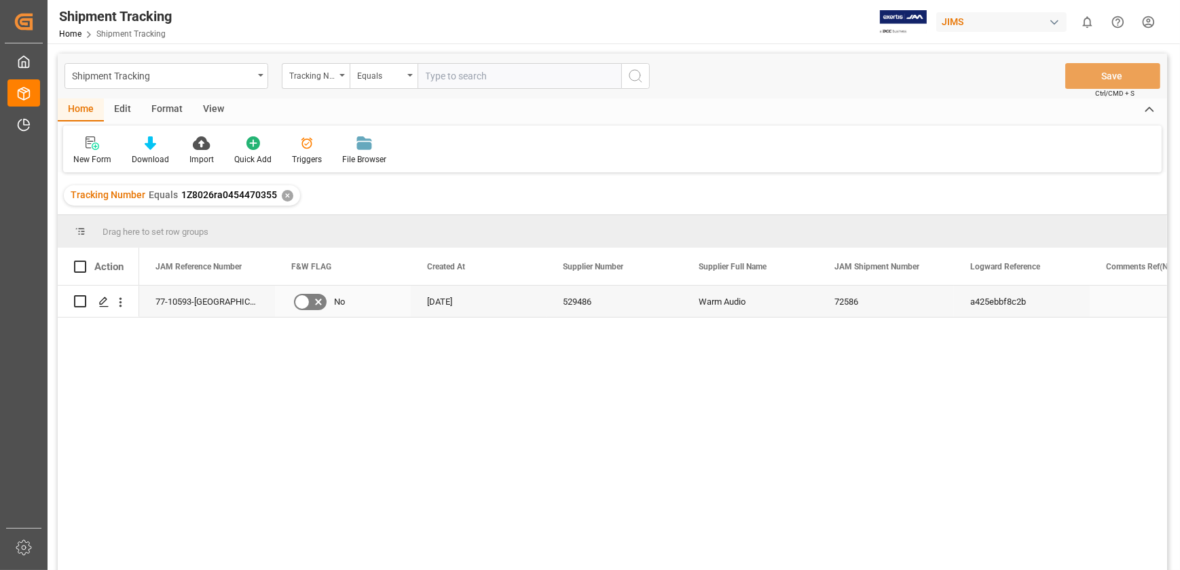
click at [183, 305] on div "77-10593-[GEOGRAPHIC_DATA]" at bounding box center [207, 301] width 136 height 31
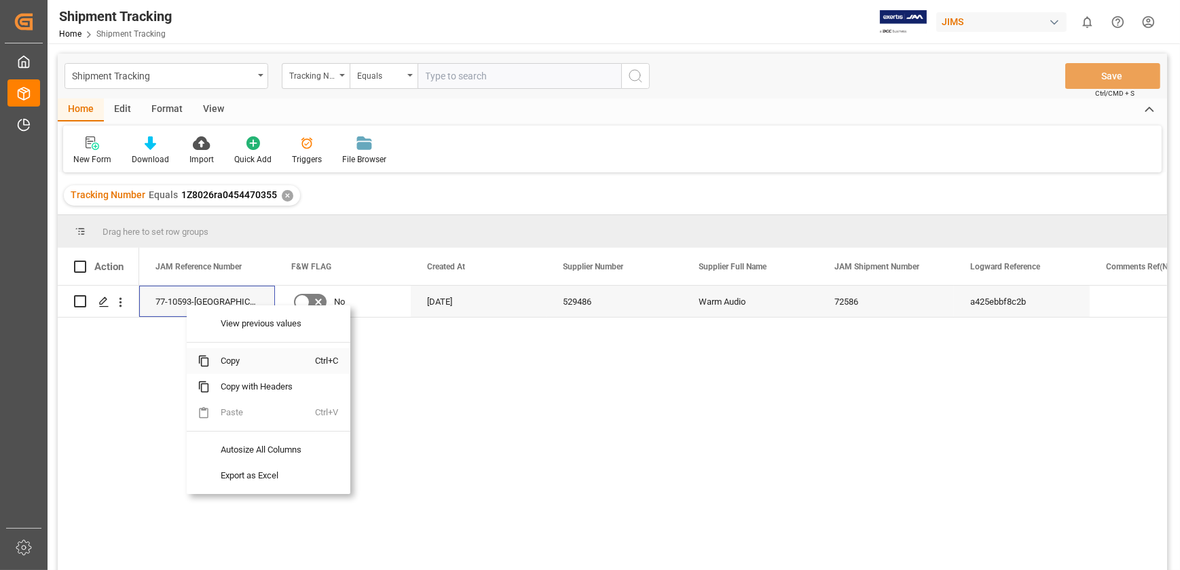
click at [244, 362] on span "Copy" at bounding box center [263, 361] width 106 height 26
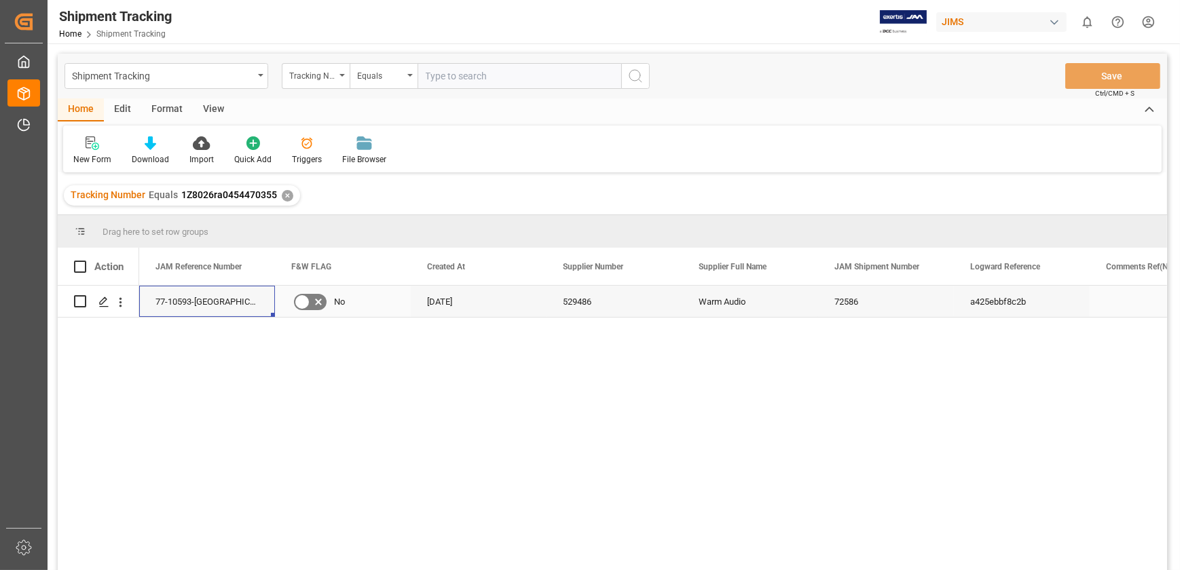
click at [849, 301] on div "72586" at bounding box center [886, 301] width 136 height 31
click at [263, 381] on div "77-10593-US No [DATE] 529486 Warm Audio 72586 a425ebbf8c2b" at bounding box center [653, 432] width 1028 height 293
